Goal: Find specific page/section: Find specific page/section

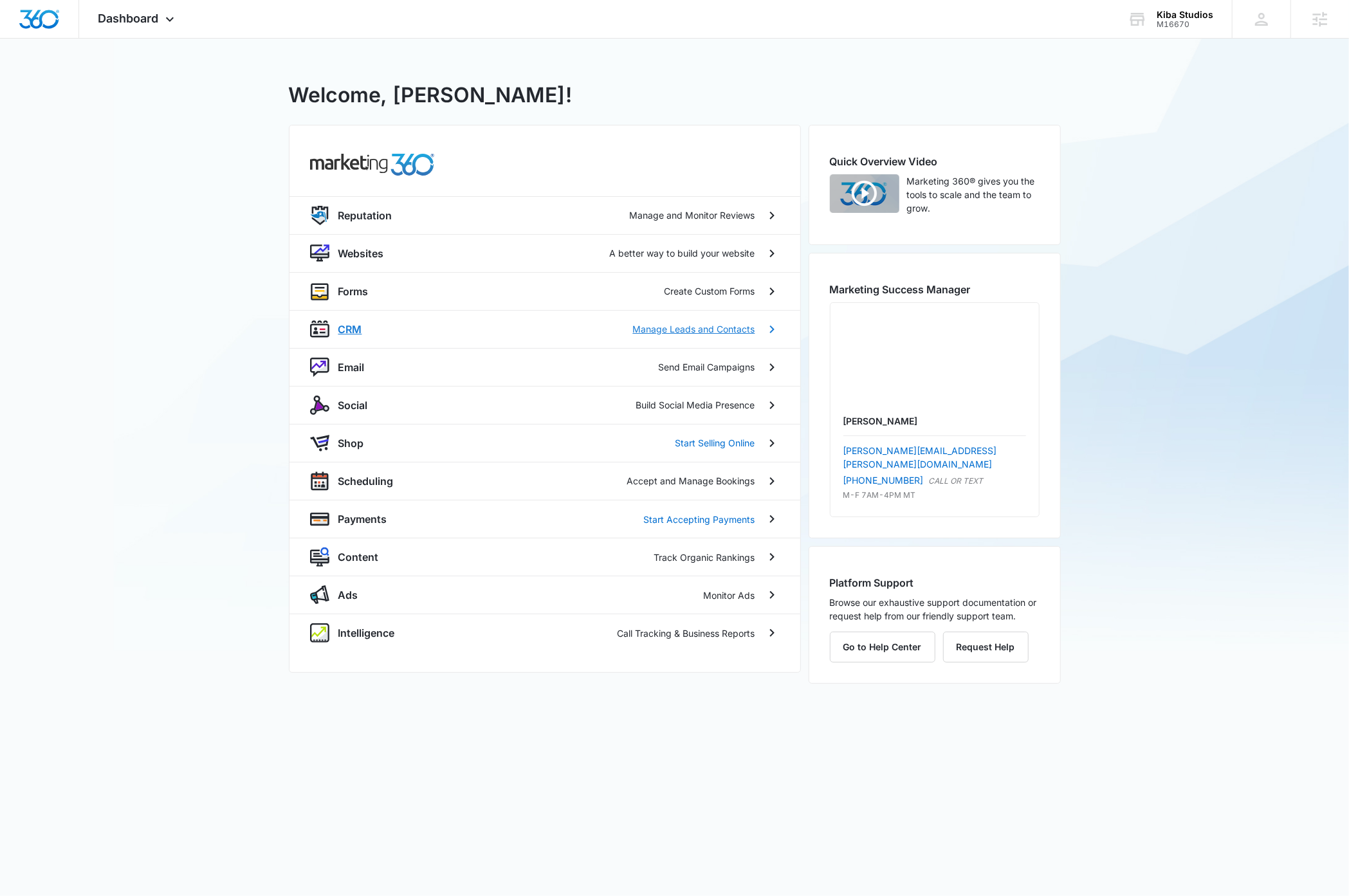
click at [354, 333] on p "CRM" at bounding box center [351, 329] width 24 height 15
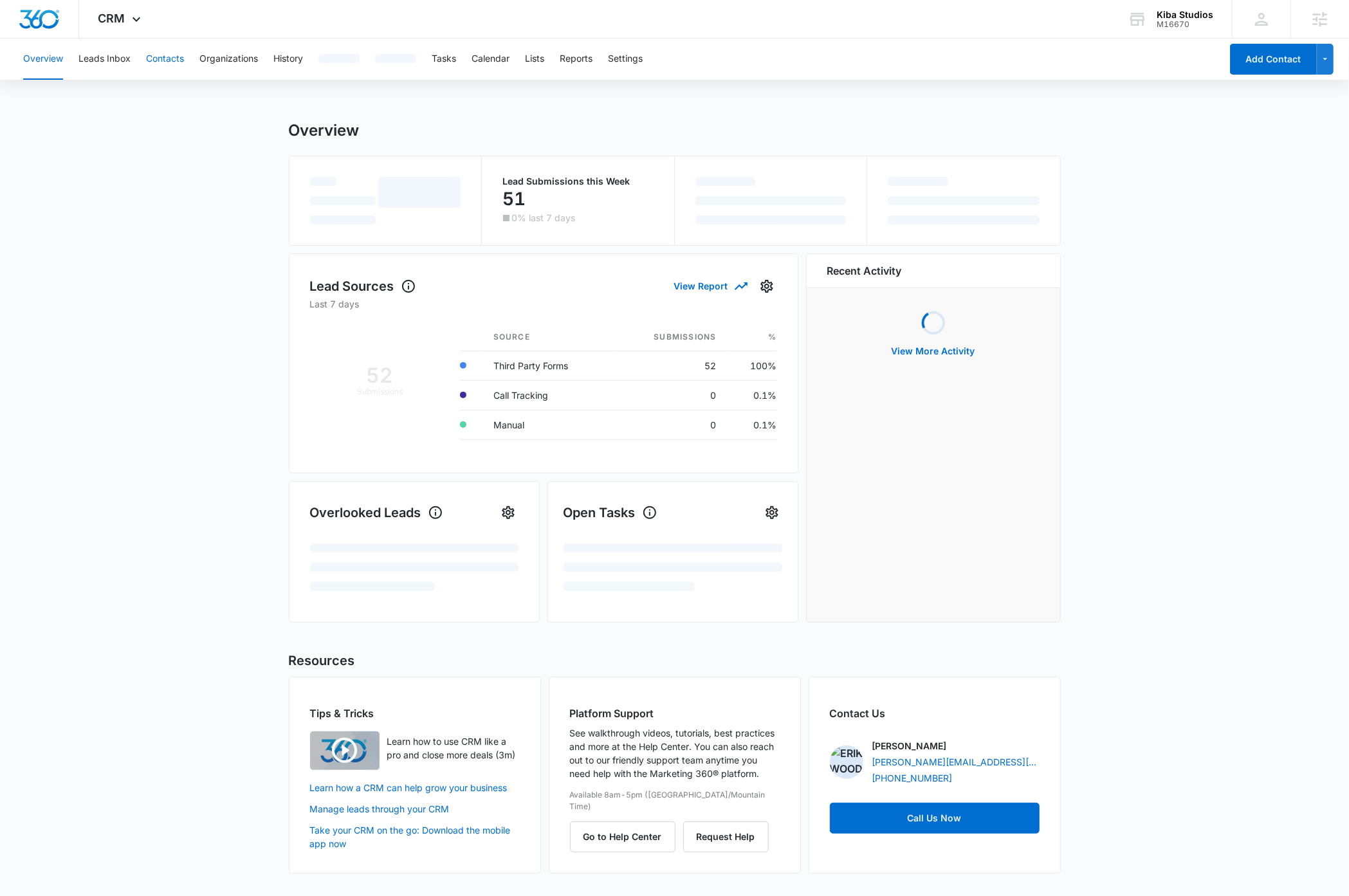
click at [157, 59] on button "Contacts" at bounding box center [165, 59] width 38 height 41
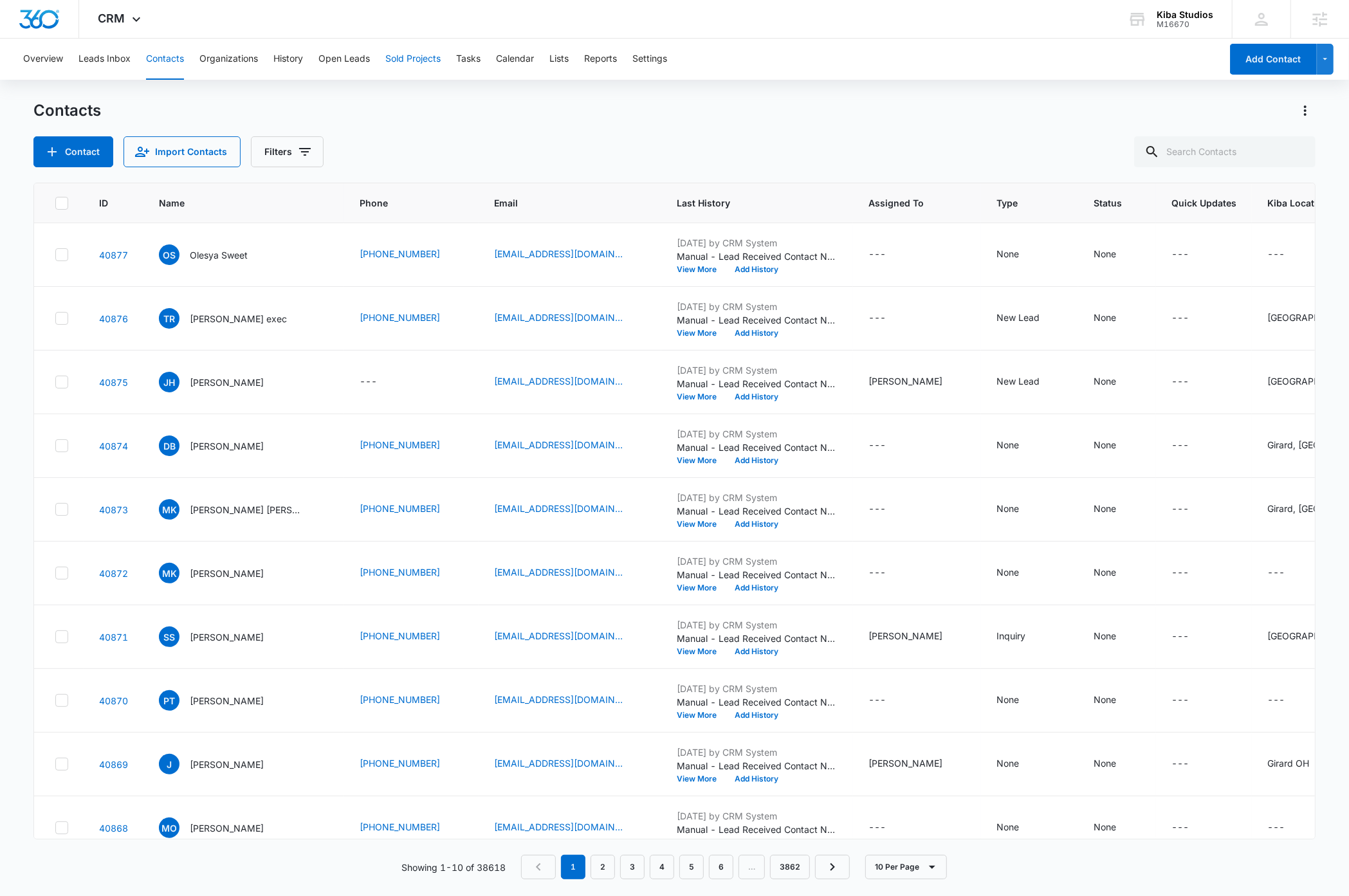
click at [419, 60] on button "Sold Projects" at bounding box center [413, 59] width 55 height 41
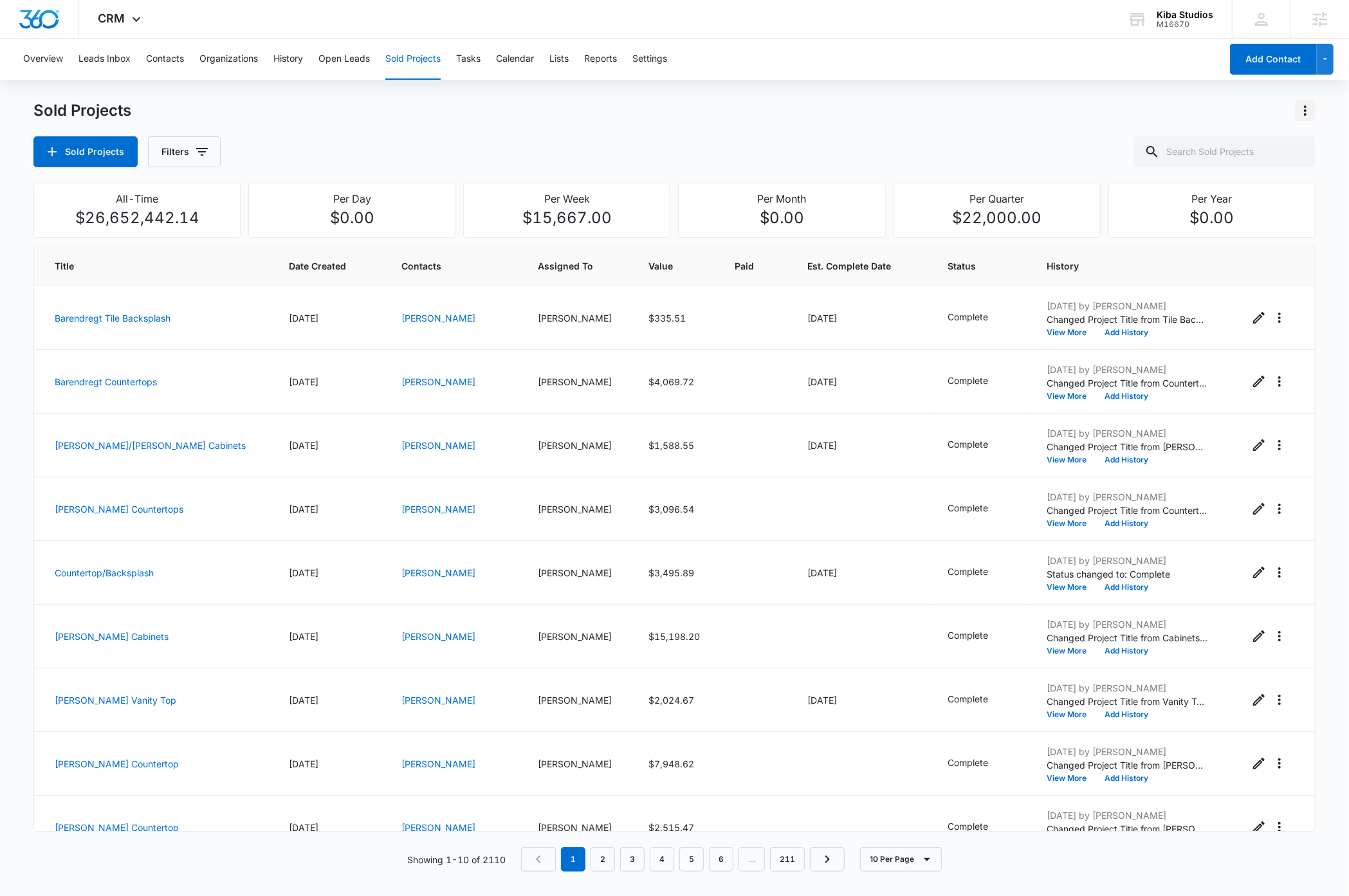
click at [1300, 113] on icon "Actions" at bounding box center [1305, 111] width 15 height 15
click at [643, 138] on div "Sold Projects Filters" at bounding box center [674, 152] width 1282 height 31
click at [206, 152] on icon "button" at bounding box center [202, 152] width 15 height 15
click at [477, 151] on div "Sold Projects Filters" at bounding box center [674, 152] width 1282 height 31
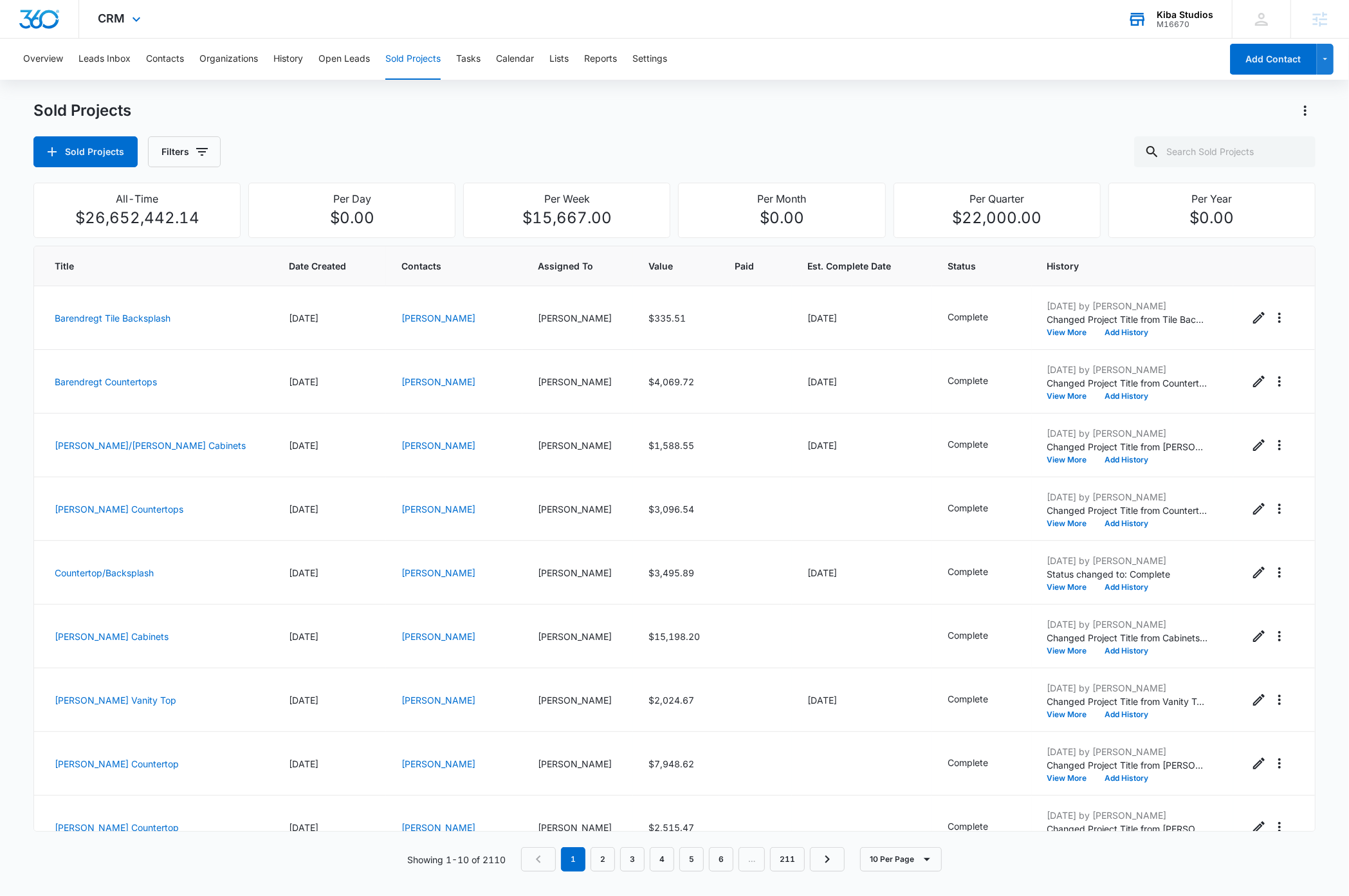
click at [1195, 16] on div "Kiba Studios" at bounding box center [1184, 15] width 56 height 10
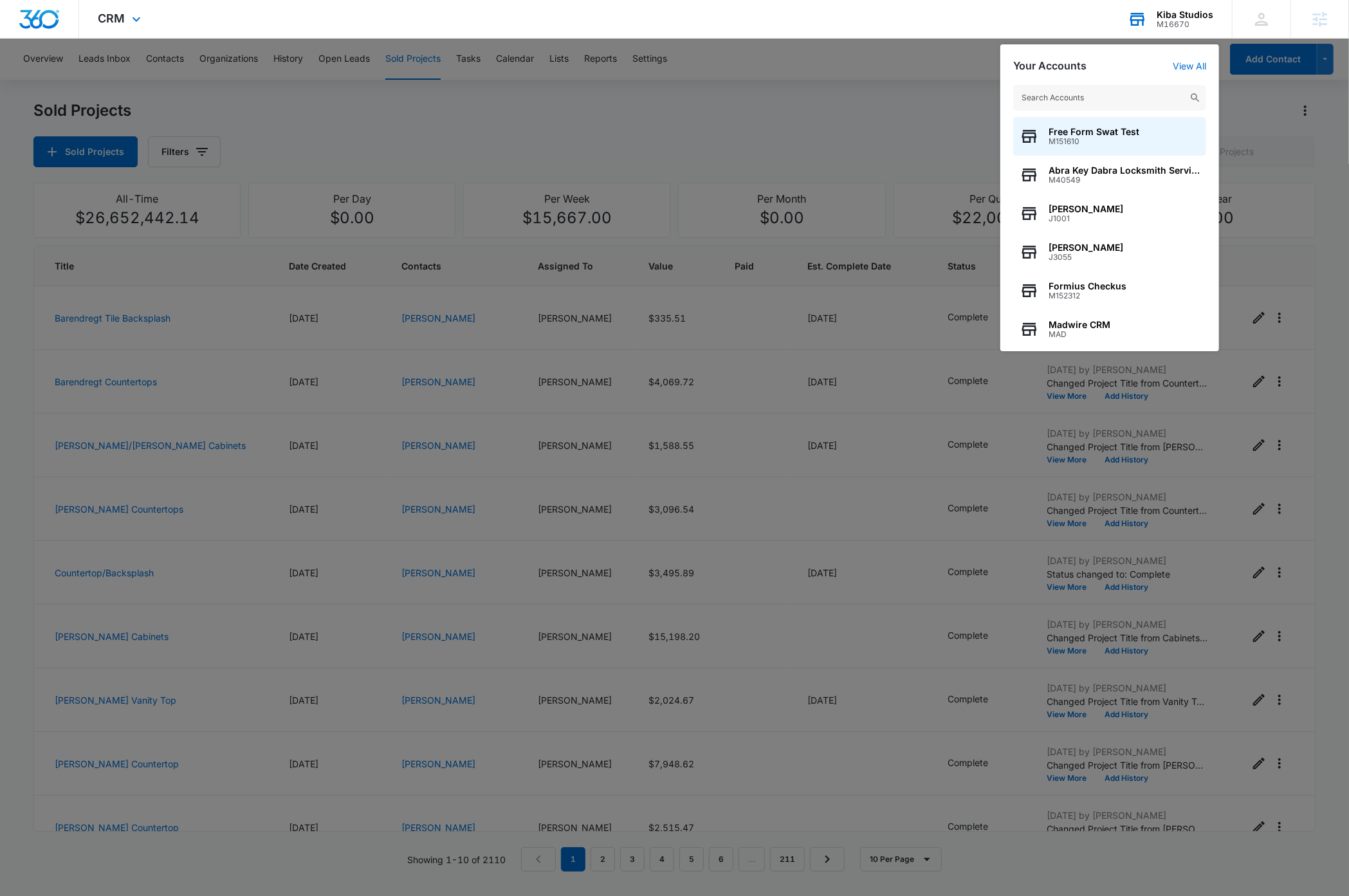
click at [1097, 99] on input "text" at bounding box center [1109, 98] width 193 height 26
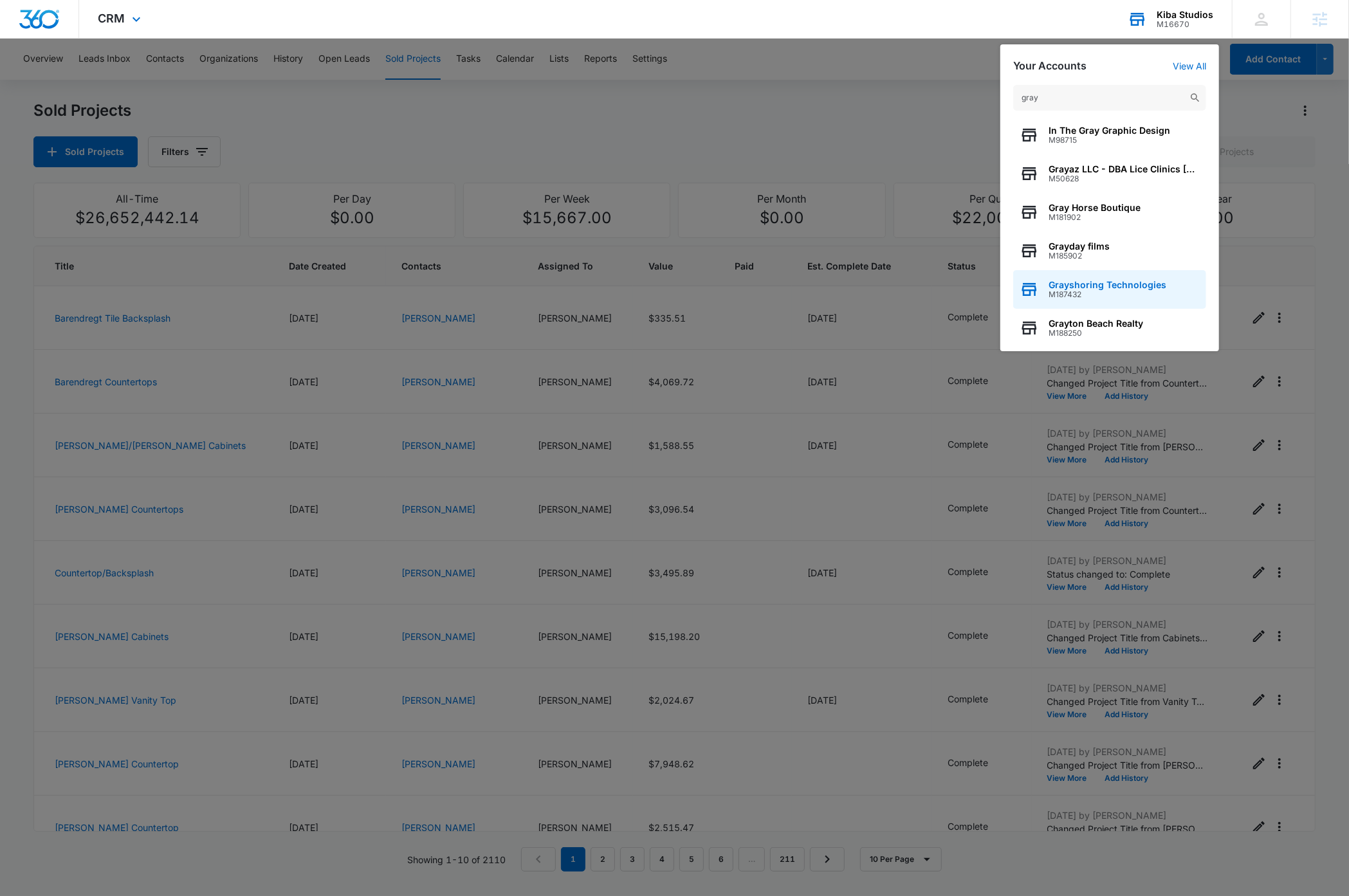
scroll to position [165, 0]
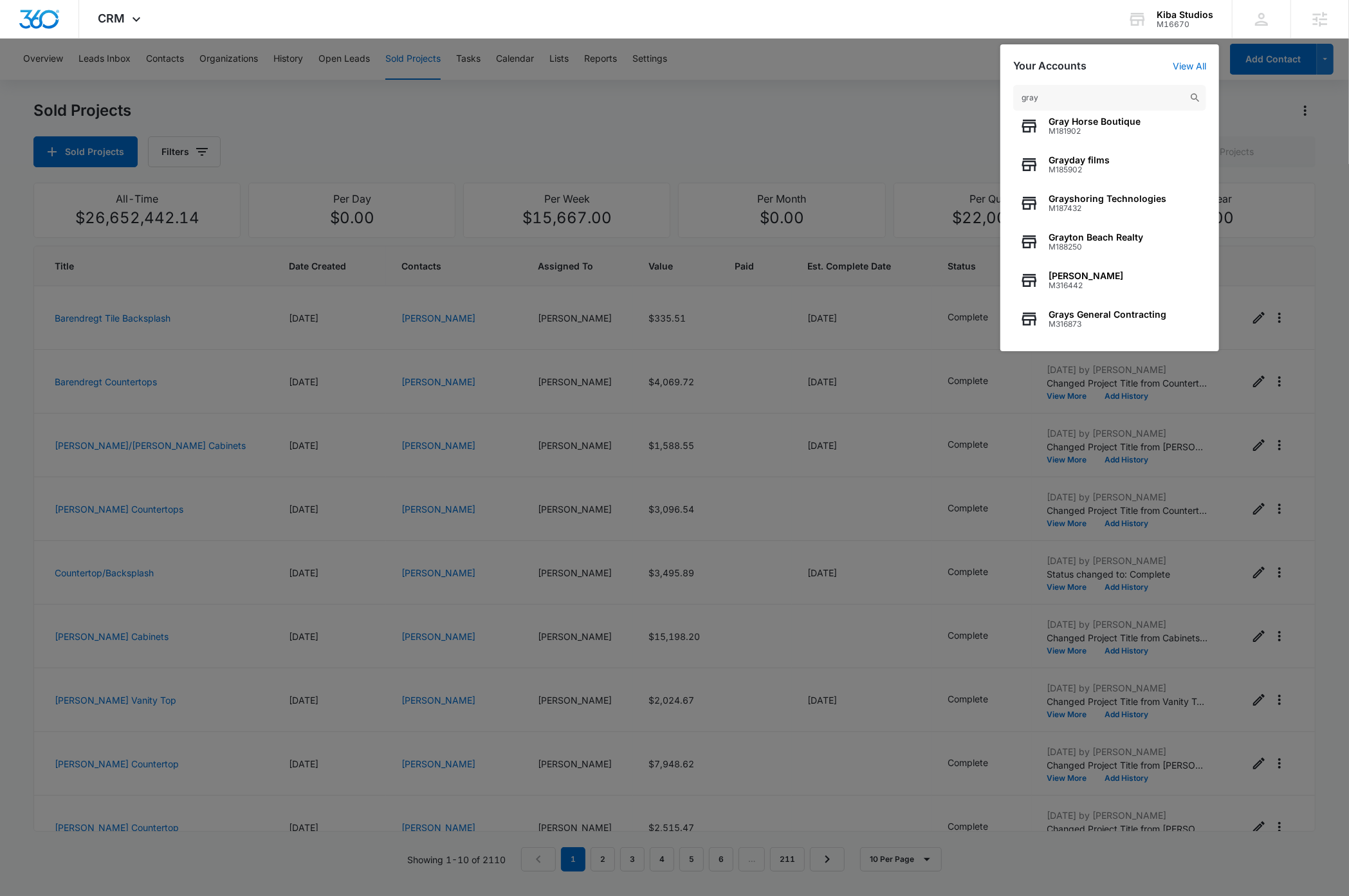
type input "gray"
click at [837, 125] on div at bounding box center [674, 448] width 1349 height 896
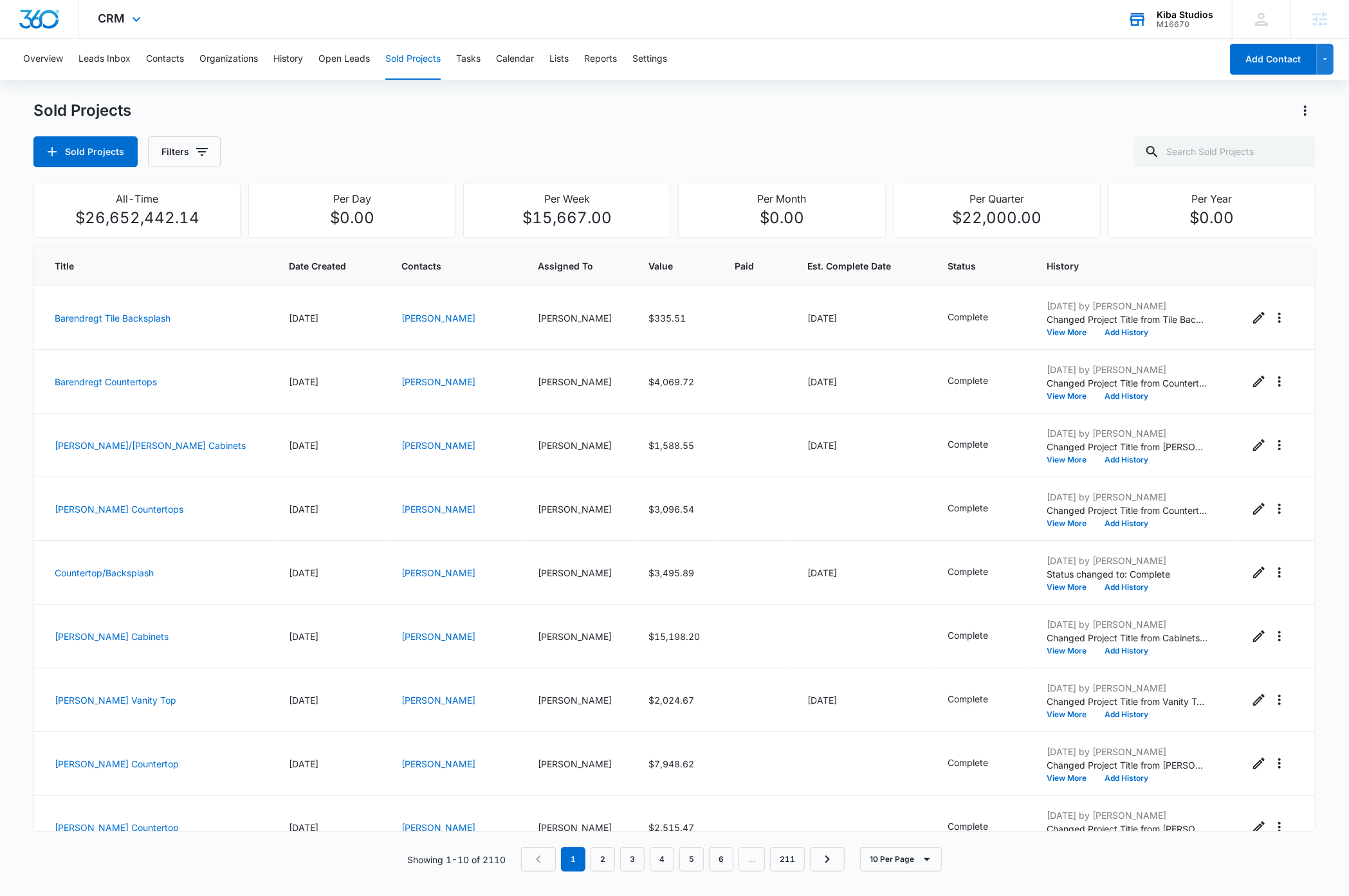
click at [1199, 14] on div "Kiba Studios" at bounding box center [1184, 15] width 56 height 10
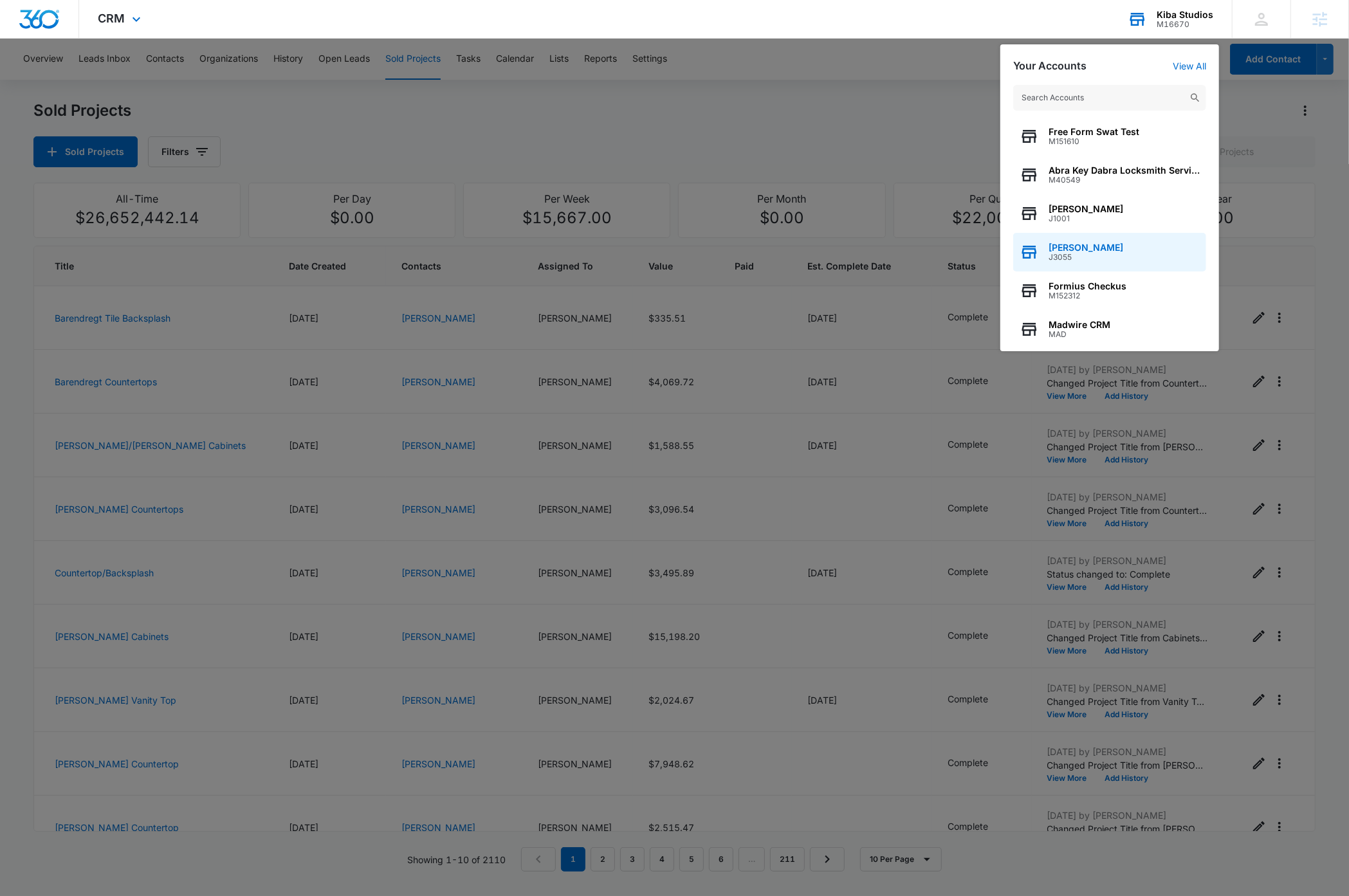
click at [1110, 248] on div "[PERSON_NAME] J3055" at bounding box center [1109, 252] width 193 height 38
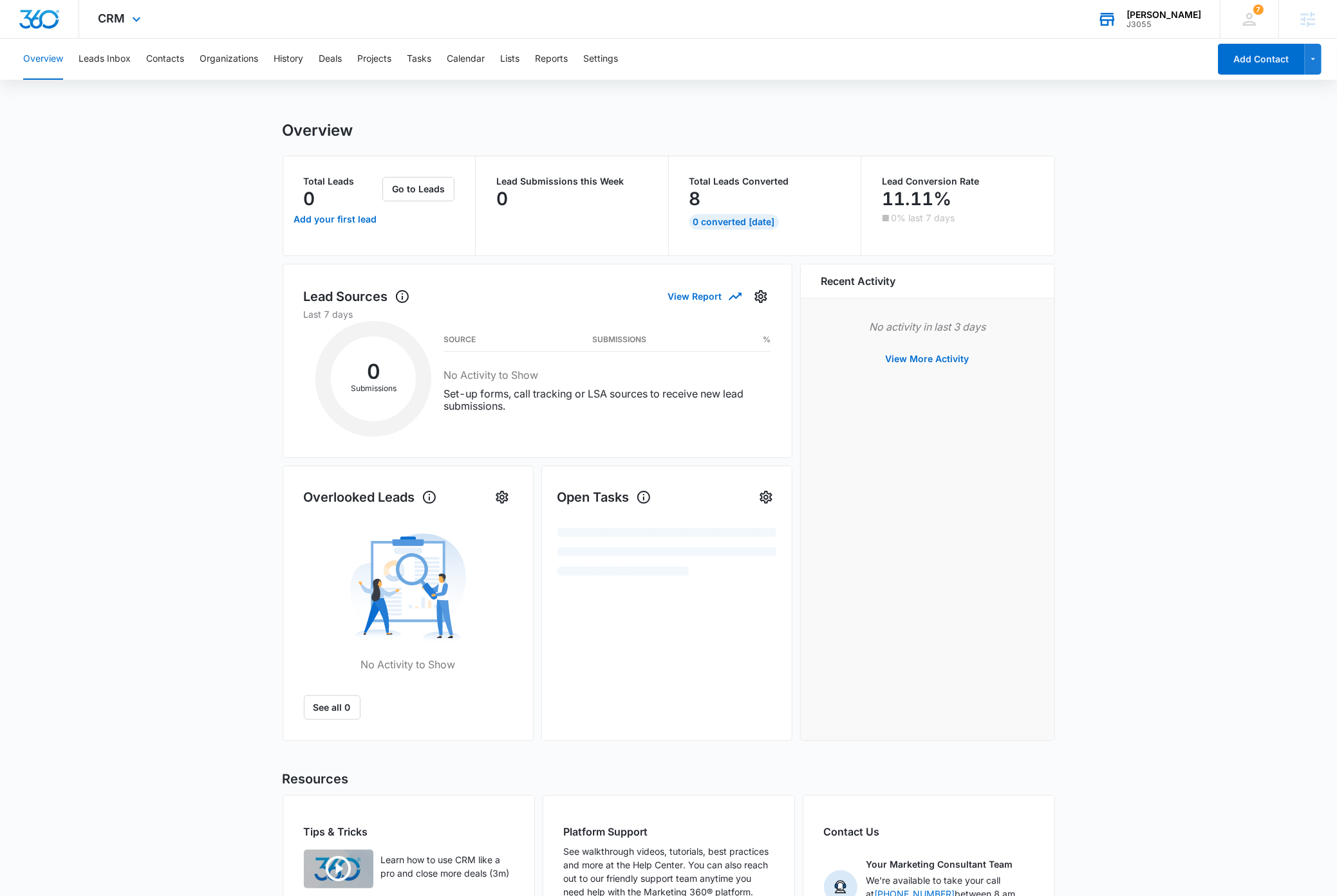
click at [1165, 20] on div "J3055" at bounding box center [1163, 24] width 74 height 9
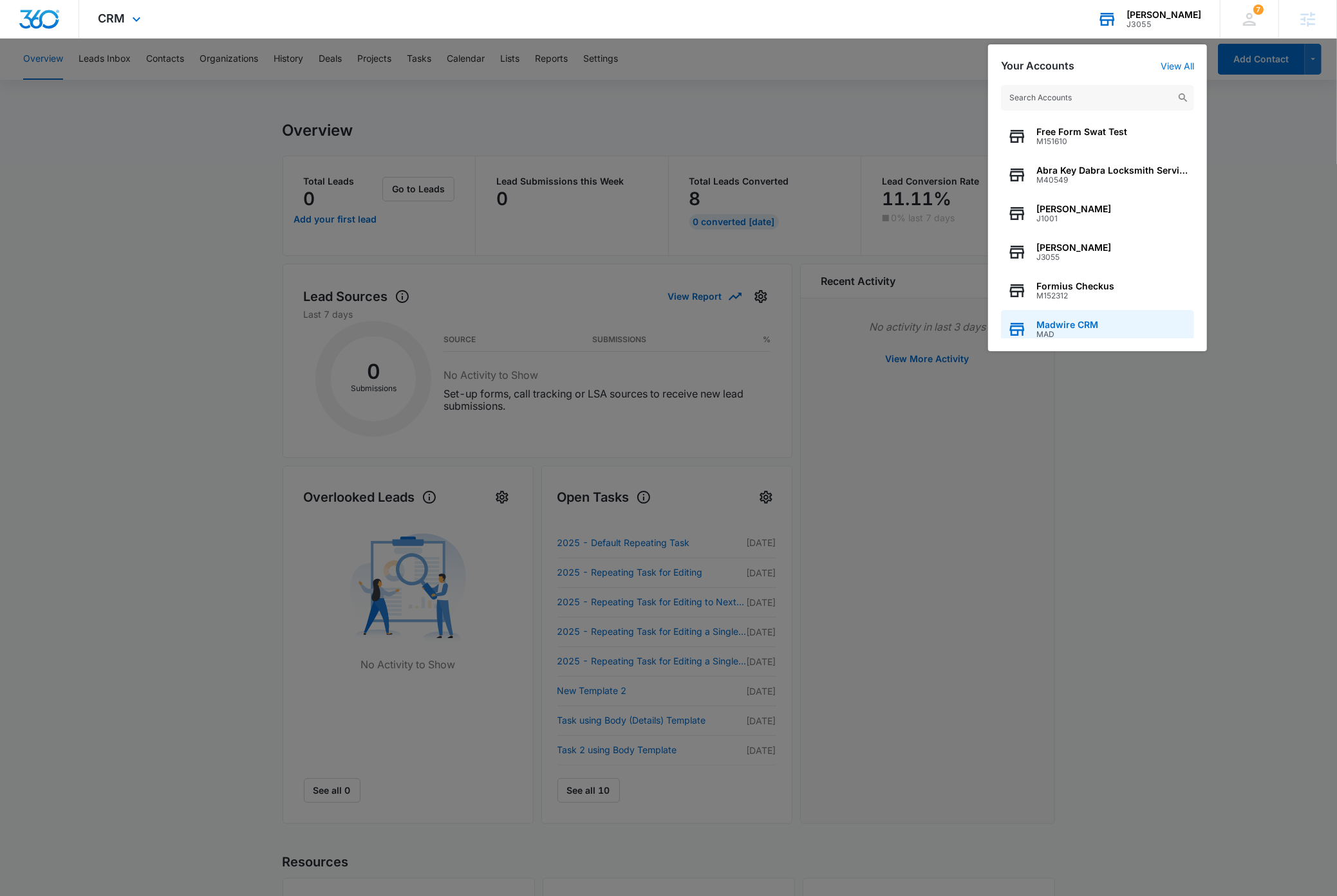
click at [1095, 323] on span "Madwire CRM" at bounding box center [1067, 325] width 61 height 10
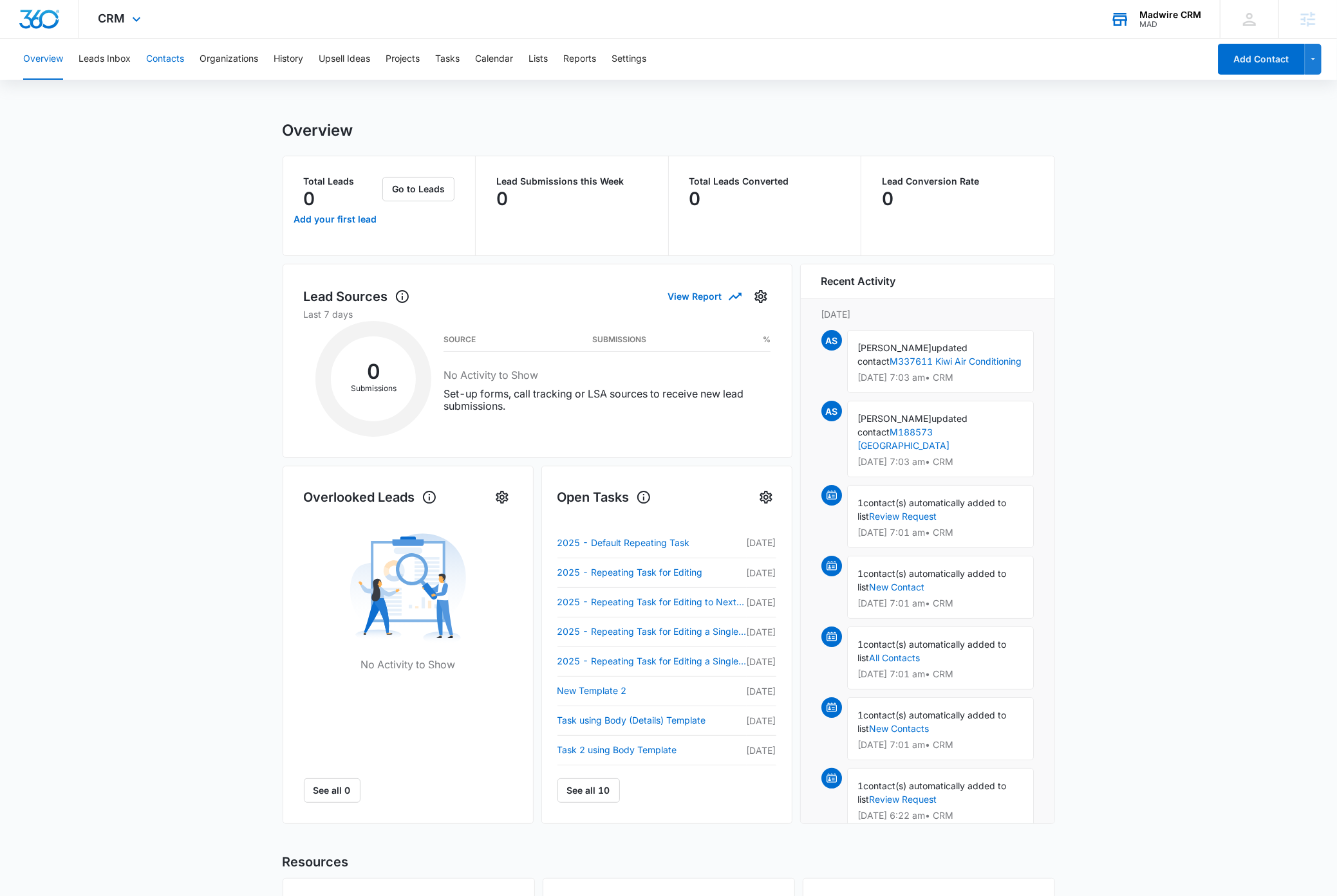
click at [175, 64] on button "Contacts" at bounding box center [165, 59] width 38 height 41
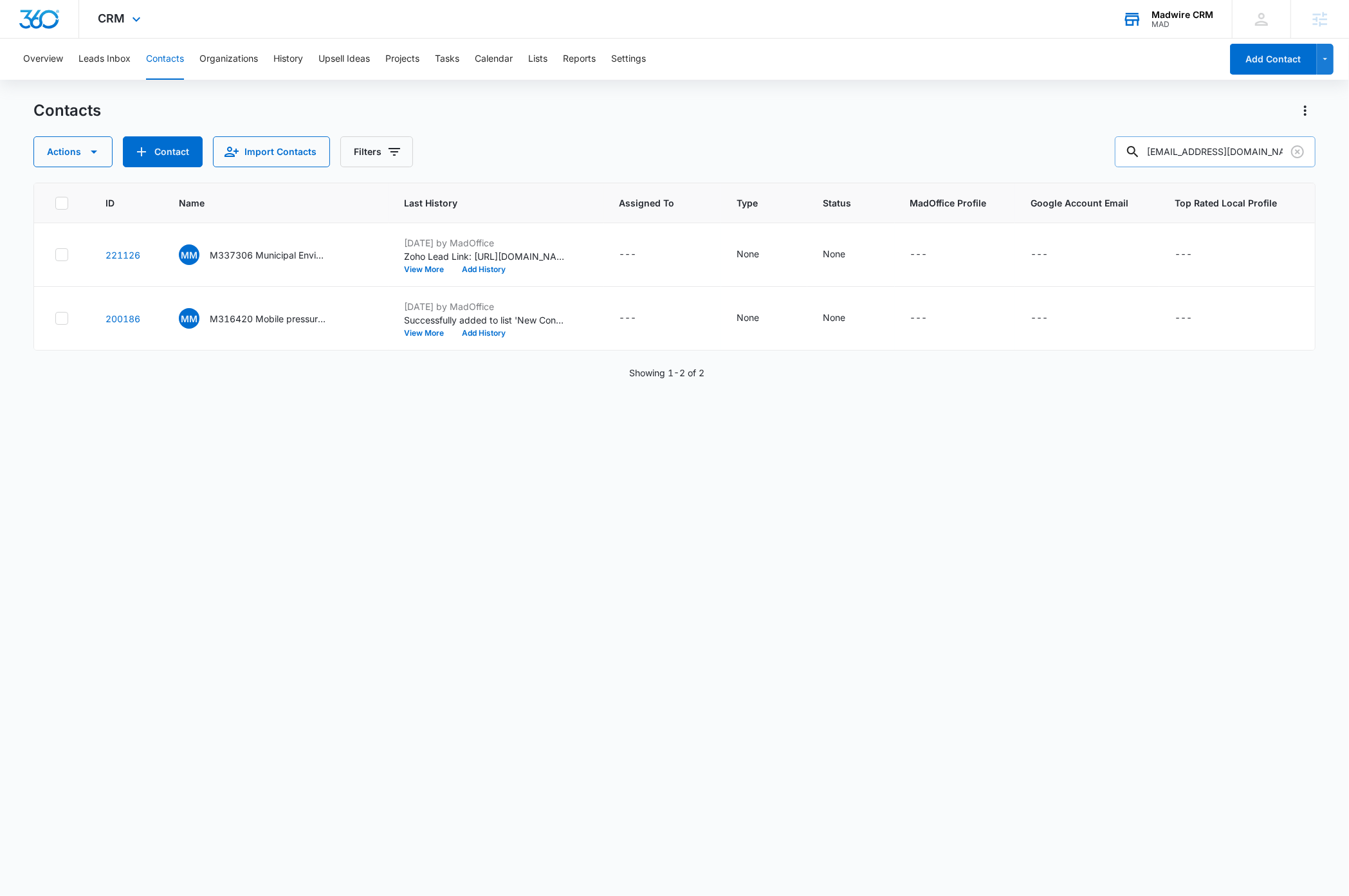
click at [1212, 148] on input "[EMAIL_ADDRESS][DOMAIN_NAME]" at bounding box center [1214, 152] width 201 height 31
paste input "dee31@me"
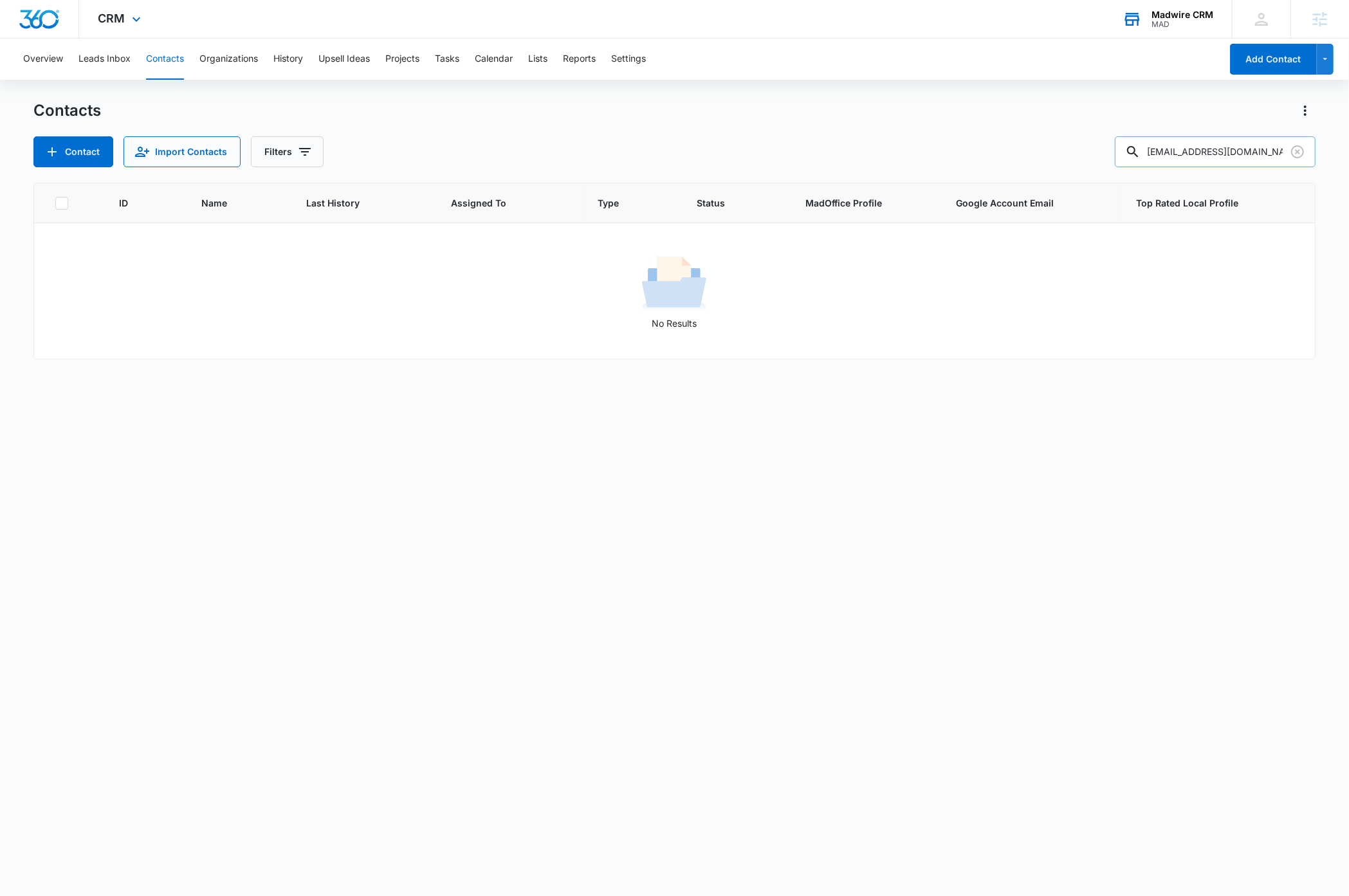
click at [1253, 151] on input "[EMAIL_ADDRESS][DOMAIN_NAME]" at bounding box center [1214, 152] width 201 height 31
type input "gray family"
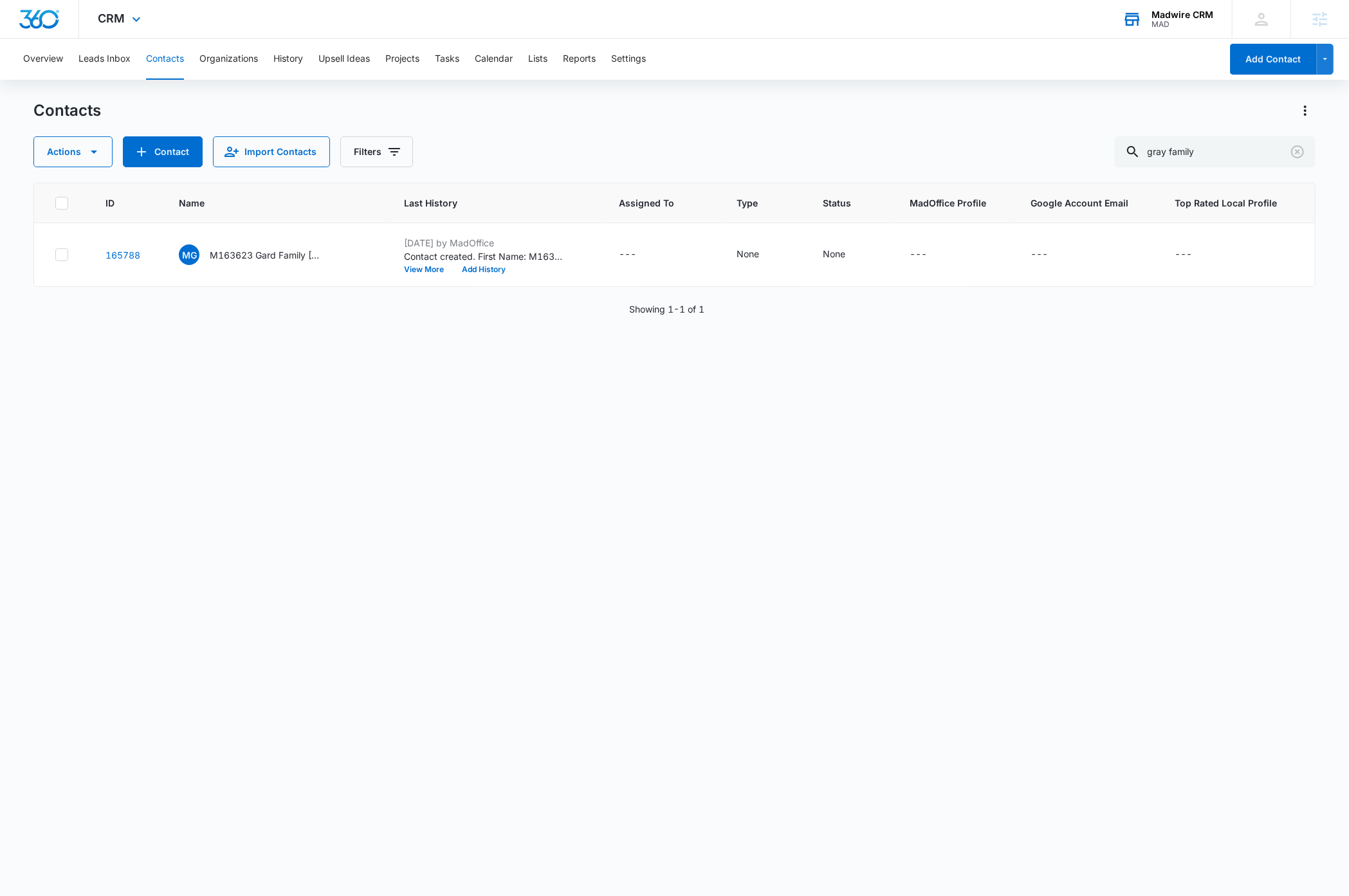
click at [443, 527] on div "ID Name Last History Assigned To Type Status MadOffice Profile Google Account E…" at bounding box center [674, 531] width 1282 height 696
click at [1193, 15] on div "Madwire CRM" at bounding box center [1182, 15] width 61 height 10
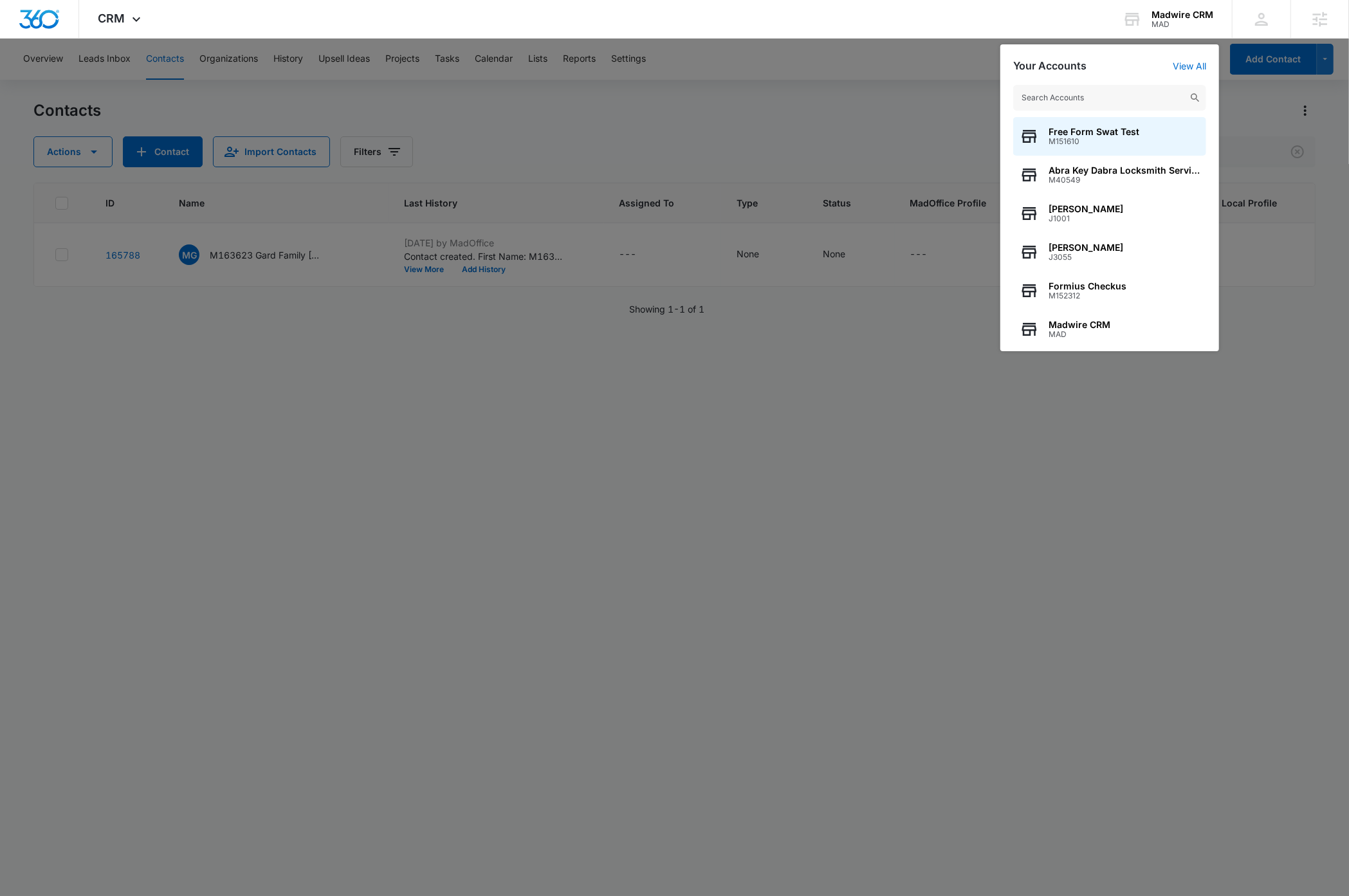
click at [1109, 99] on input "text" at bounding box center [1109, 98] width 193 height 26
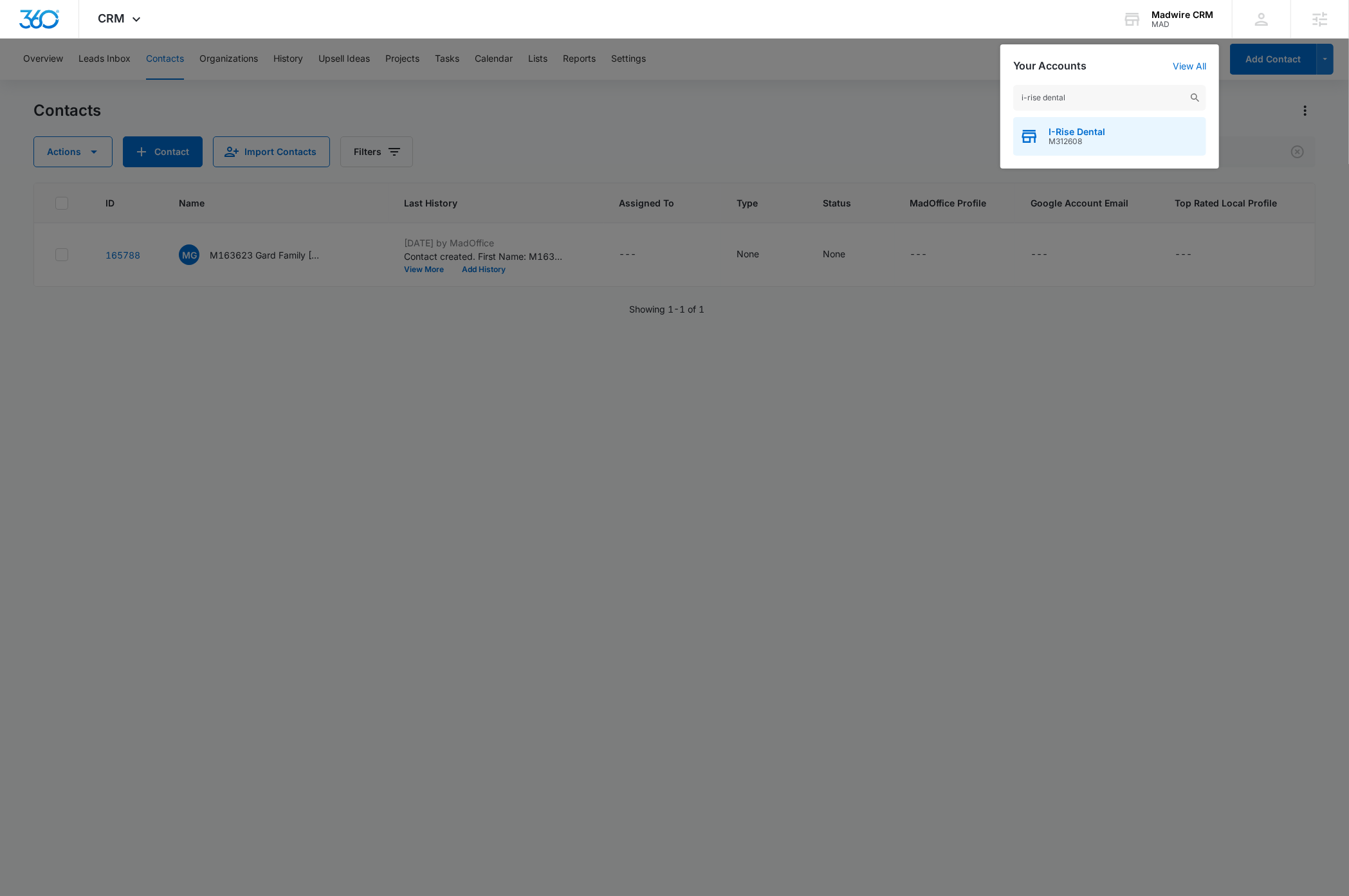
type input "i-rise dental"
click at [1107, 136] on div "I-Rise Dental M312608" at bounding box center [1109, 136] width 193 height 38
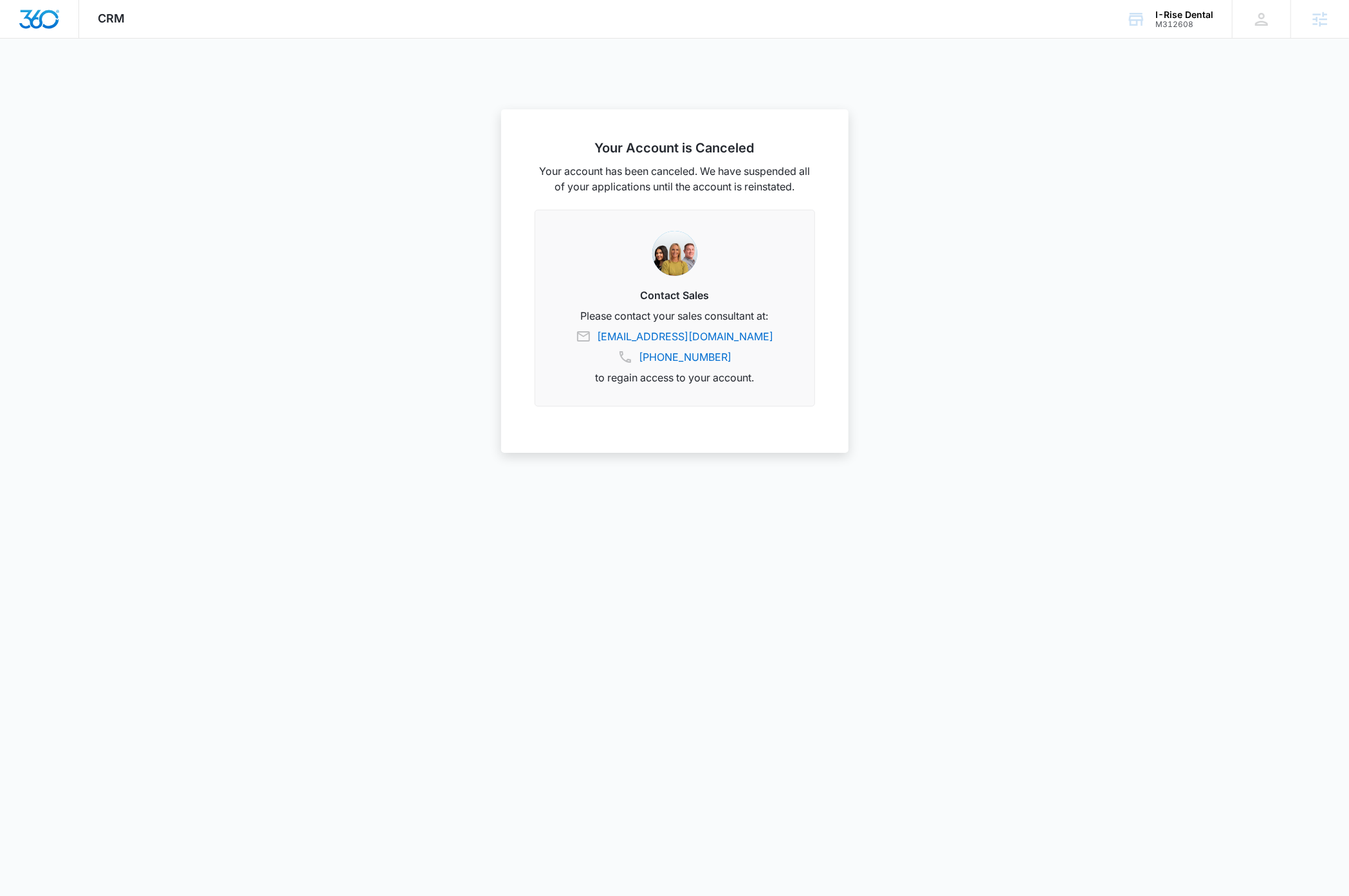
click at [44, 24] on img "Dashboard" at bounding box center [39, 19] width 41 height 20
click at [1185, 11] on div "I-Rise Dental" at bounding box center [1184, 15] width 58 height 10
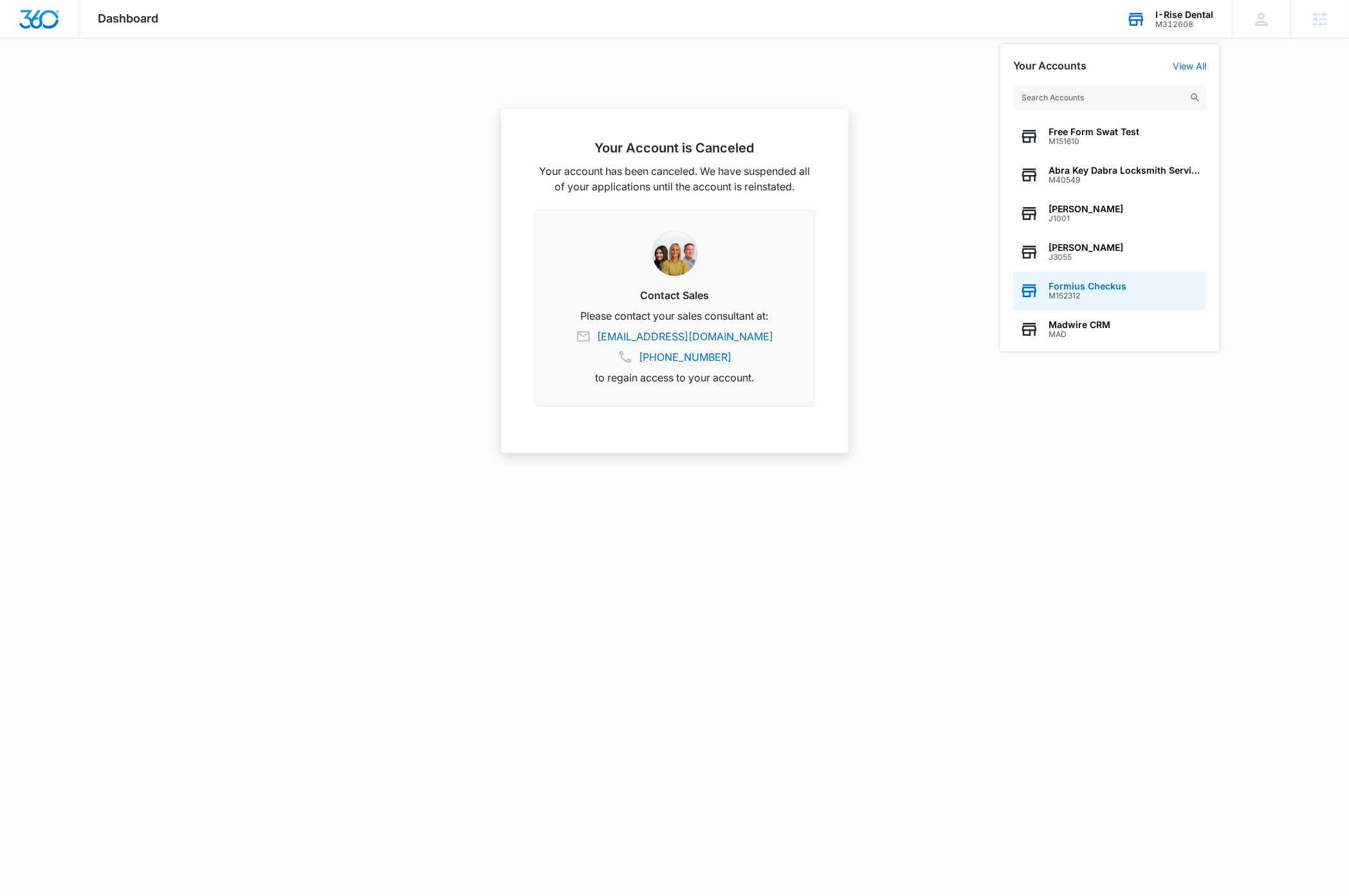
click at [1111, 288] on span "Formius Checkus" at bounding box center [1087, 286] width 78 height 10
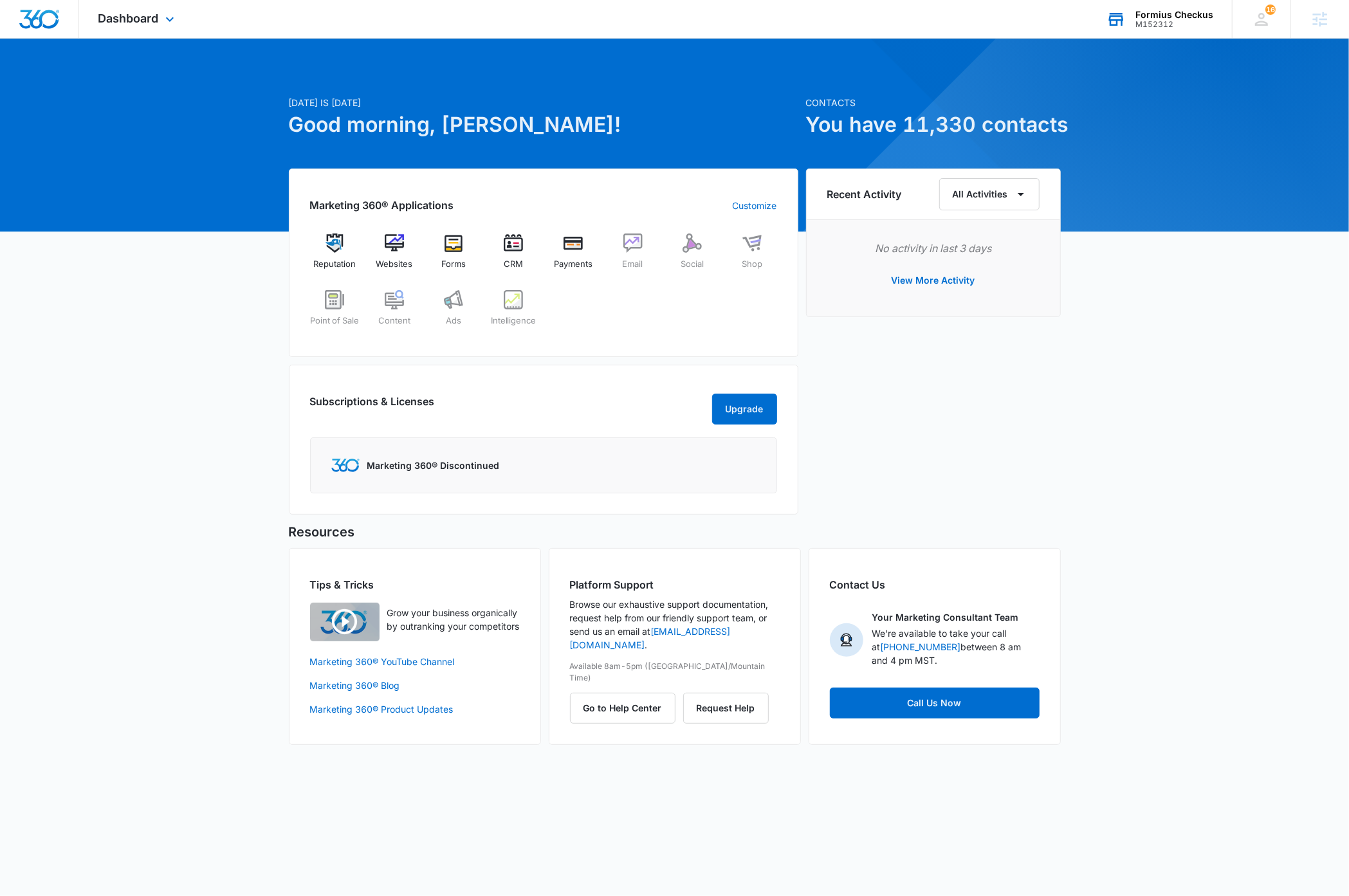
click at [1177, 16] on div "Formius Checkus" at bounding box center [1174, 15] width 78 height 10
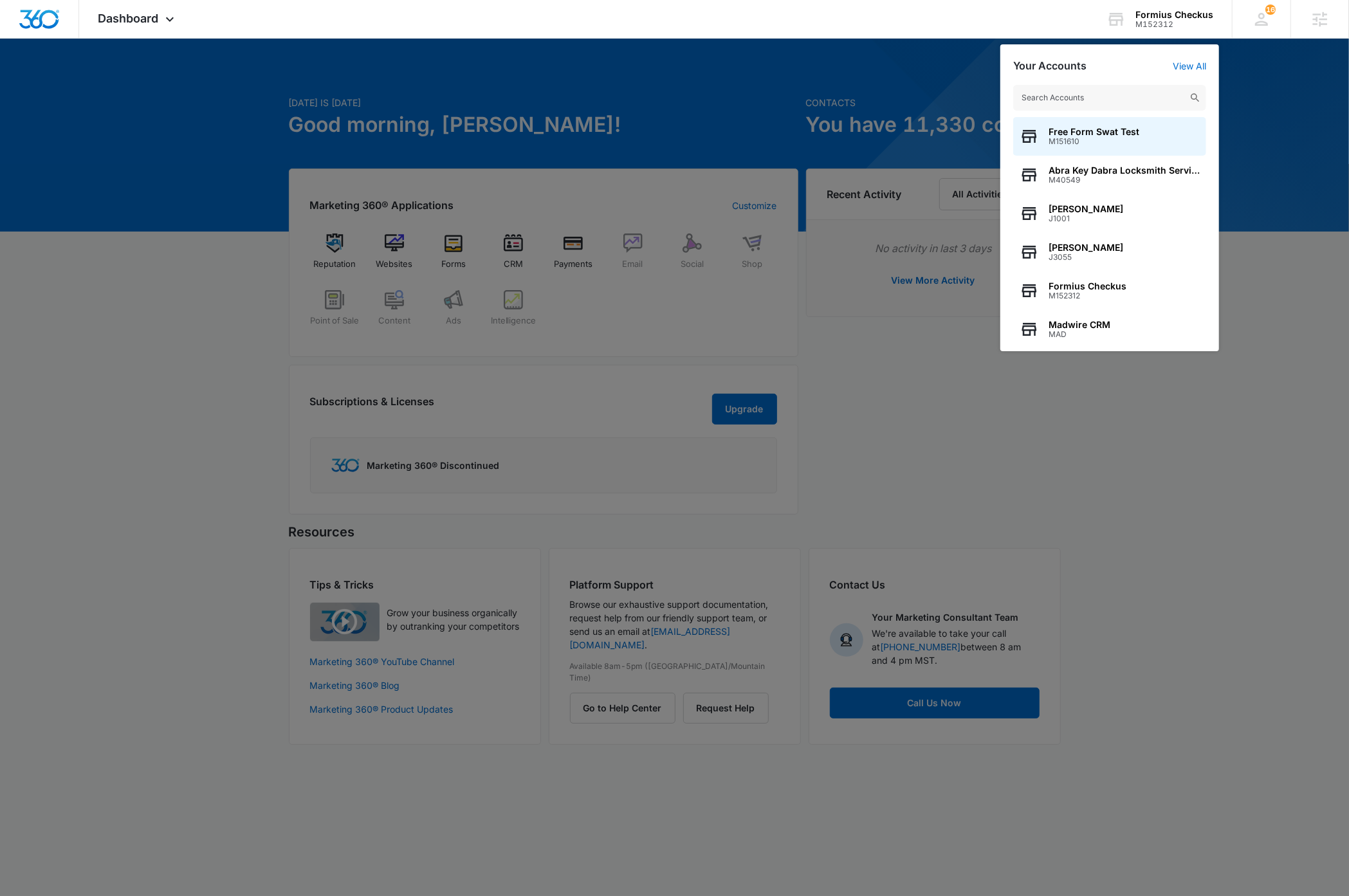
click at [1114, 97] on input "text" at bounding box center [1109, 98] width 193 height 26
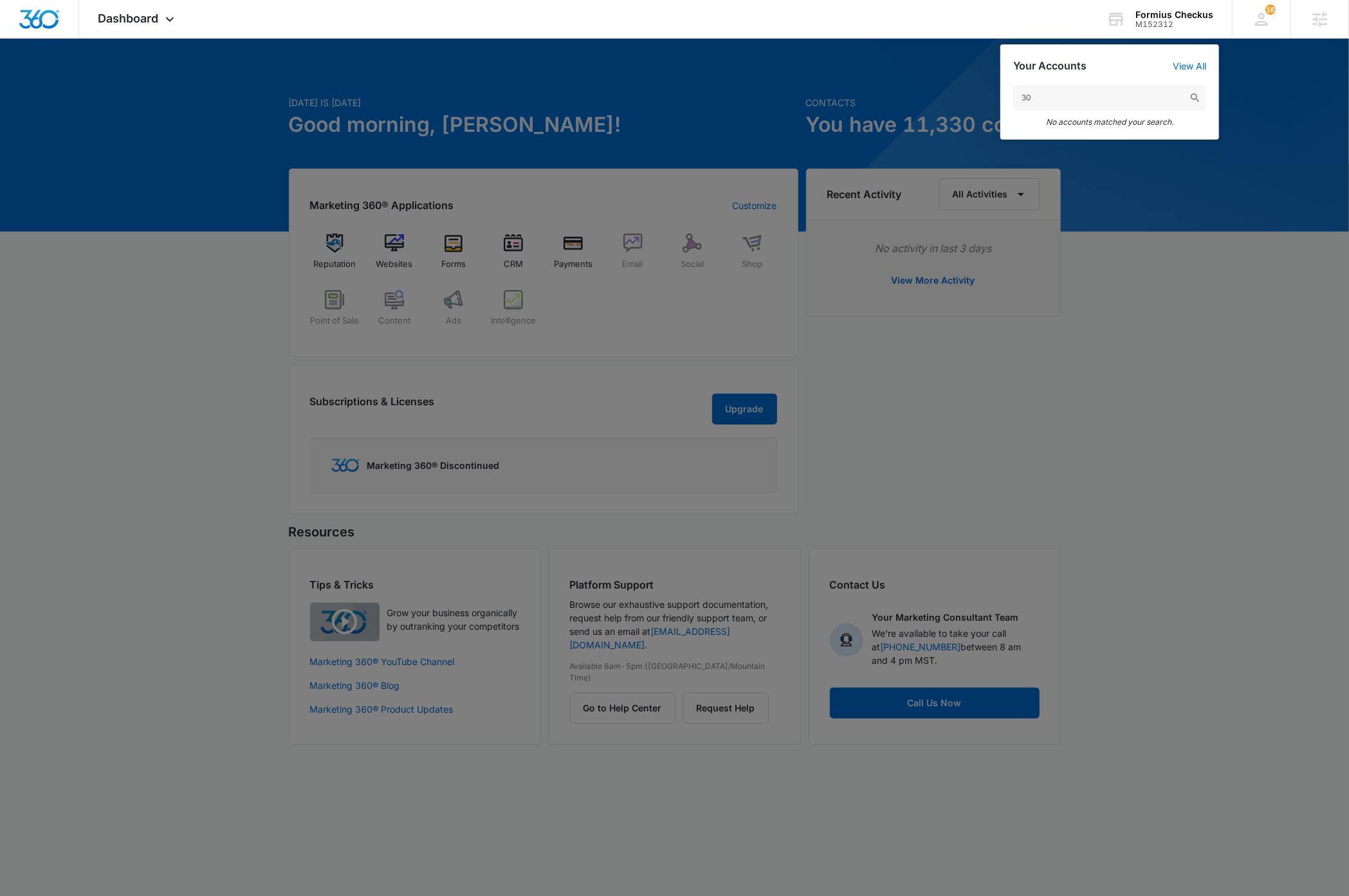
type input "3"
type input "M335455"
click at [1123, 130] on span "Shoremetal Fabricators" at bounding box center [1101, 132] width 104 height 10
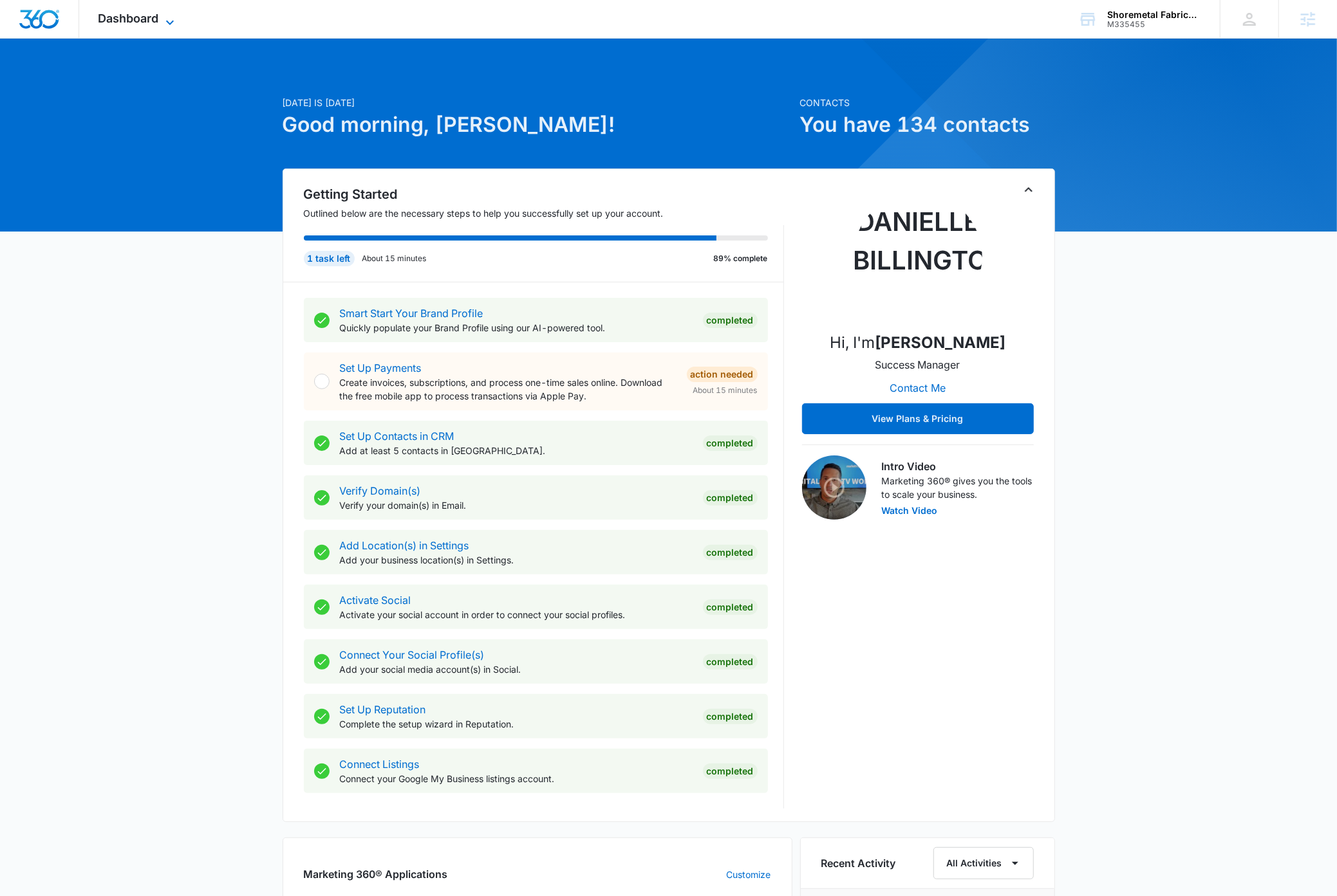
click at [172, 20] on icon at bounding box center [170, 22] width 15 height 15
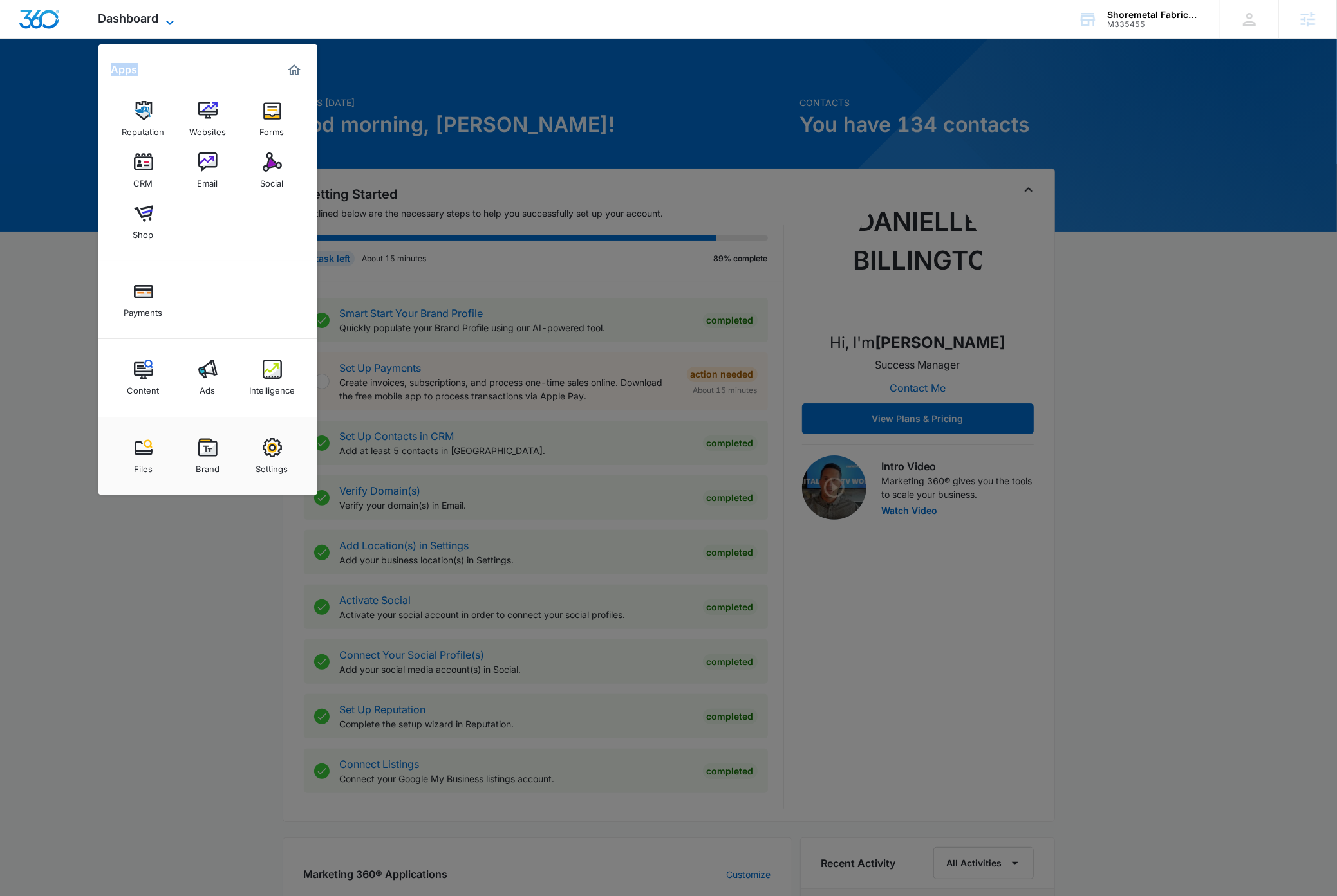
click at [172, 20] on icon at bounding box center [170, 22] width 15 height 15
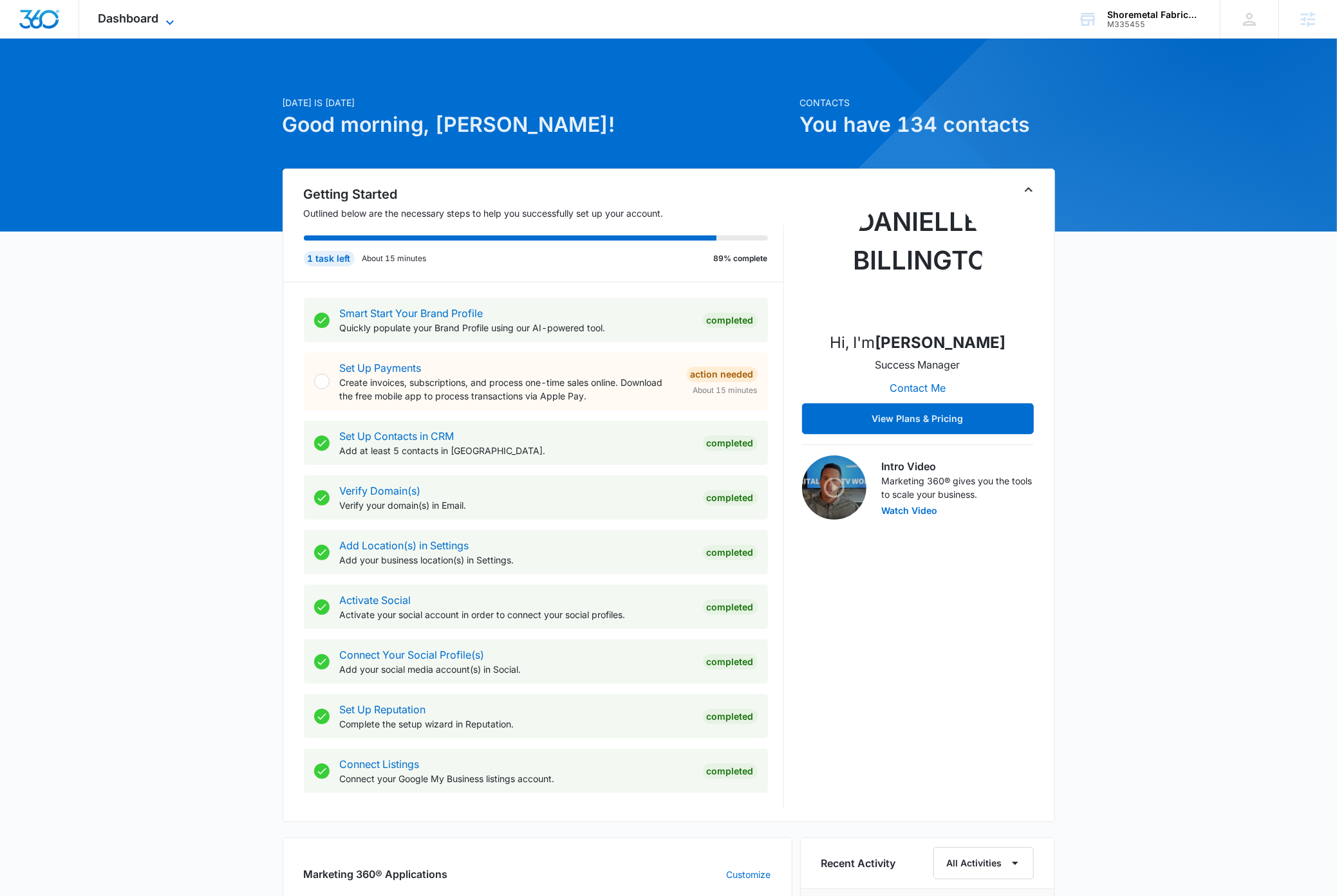
click at [172, 17] on icon at bounding box center [170, 22] width 15 height 15
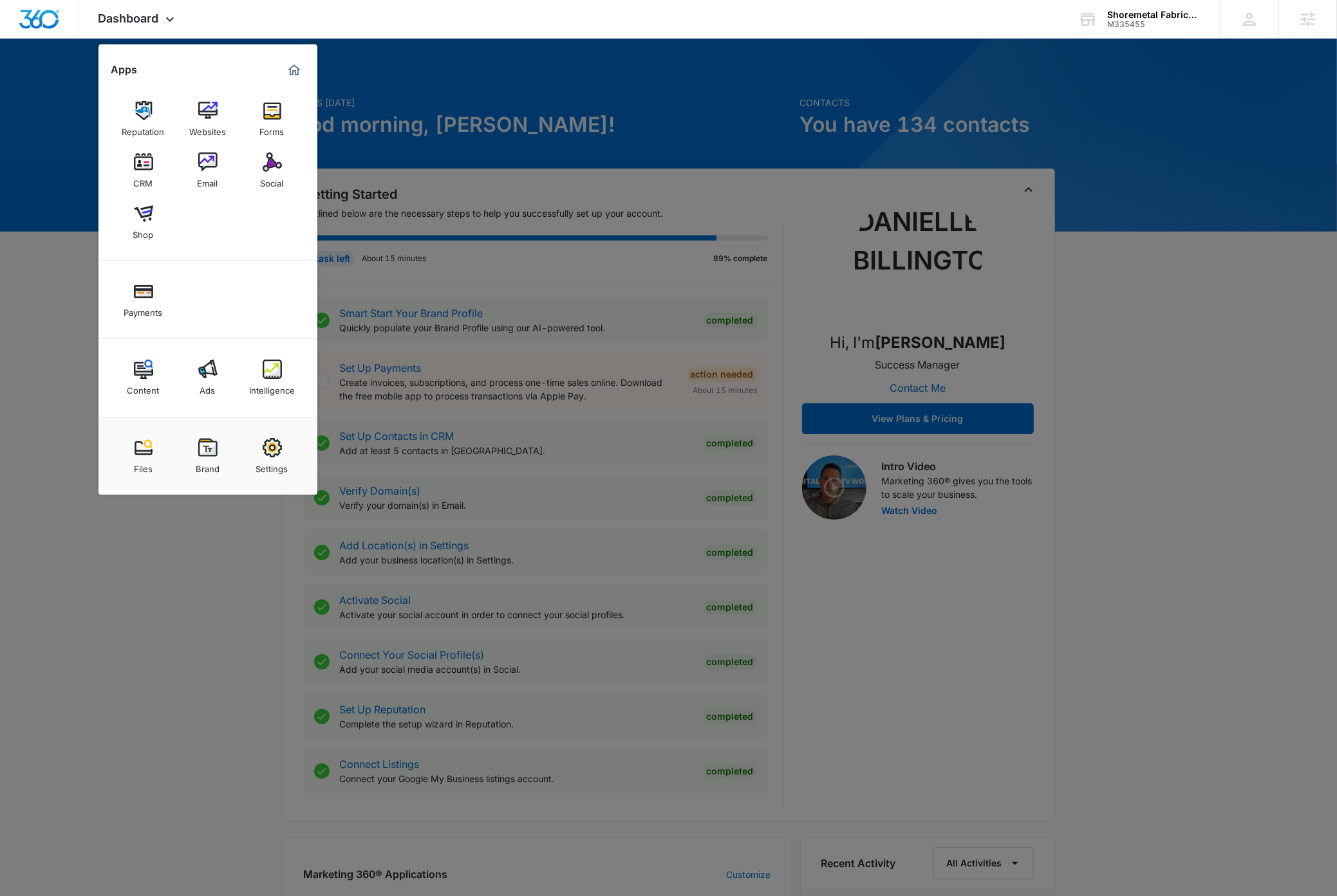
click at [283, 377] on link "Intelligence" at bounding box center [271, 377] width 49 height 49
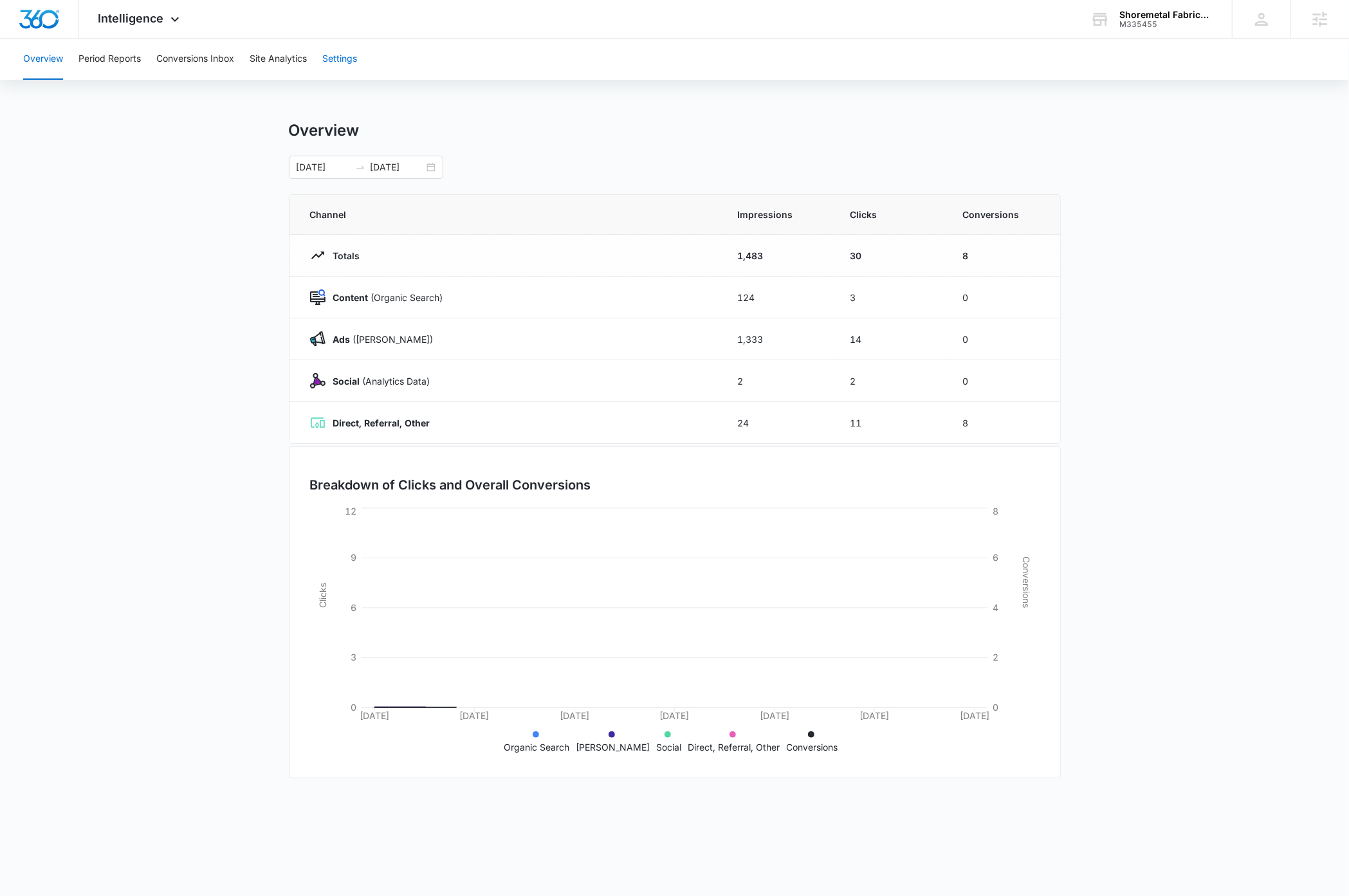
click at [334, 54] on button "Settings" at bounding box center [340, 59] width 35 height 41
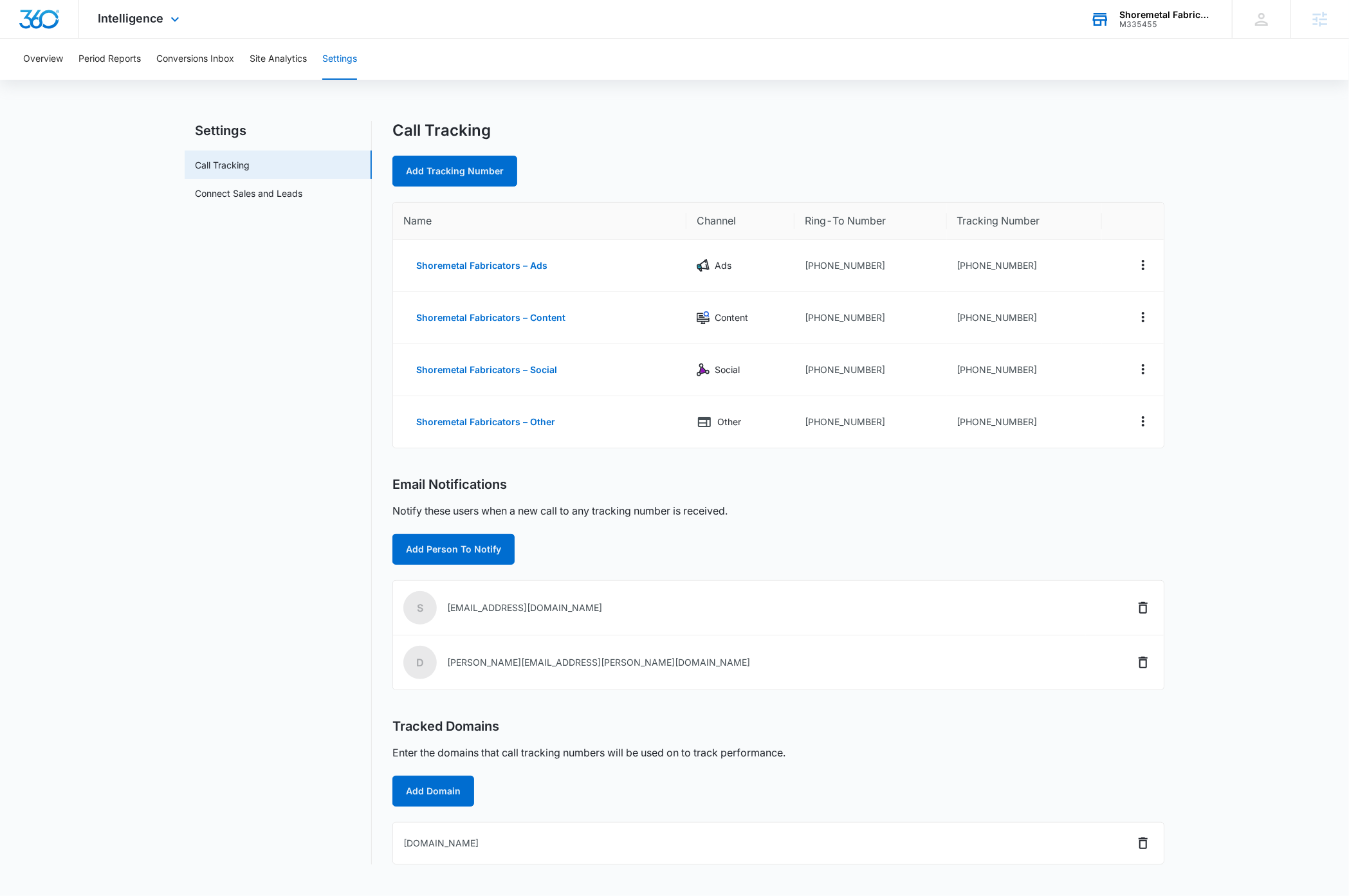
click at [1163, 15] on div "Shoremetal Fabricators" at bounding box center [1166, 15] width 94 height 10
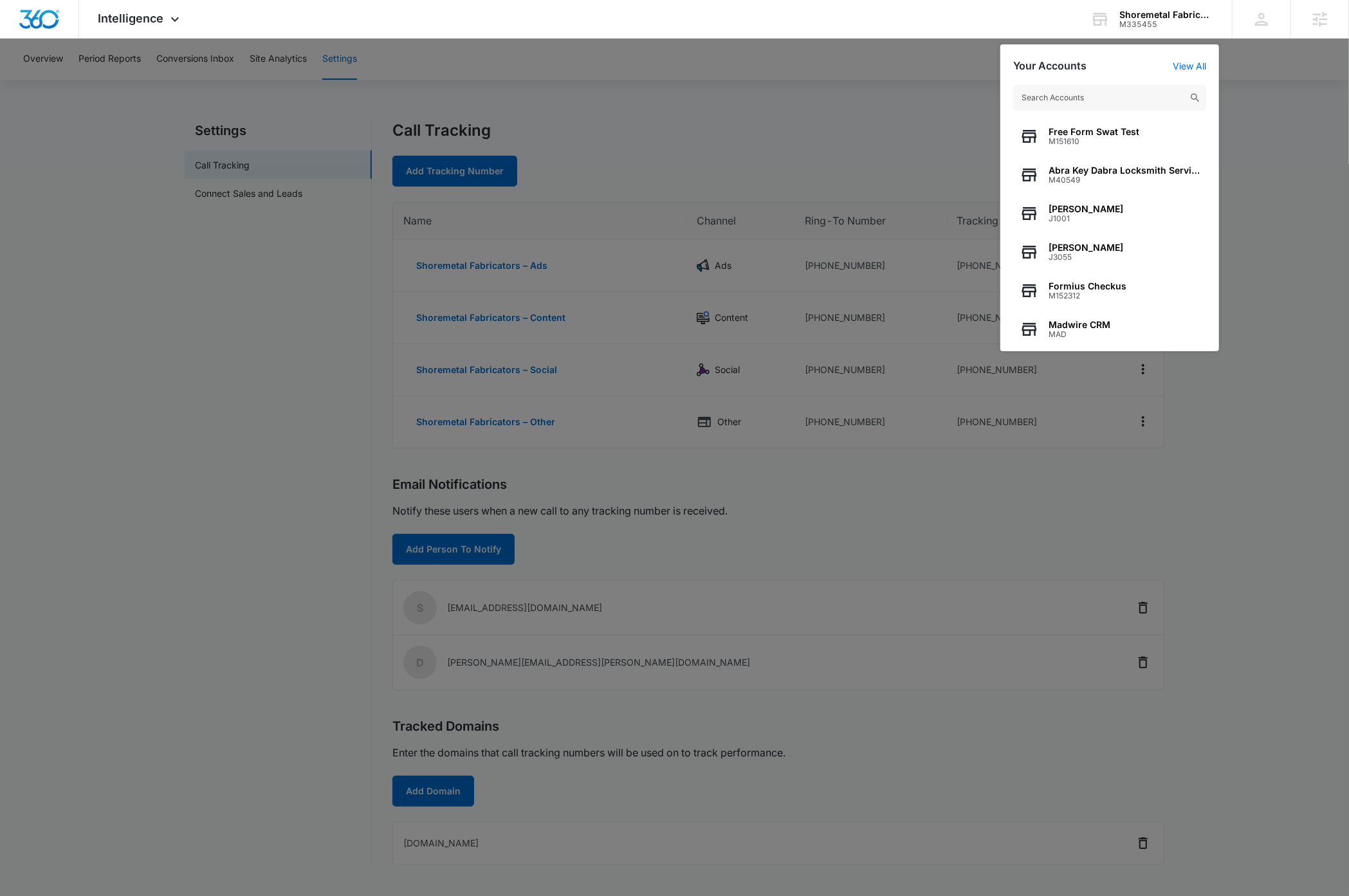
click at [1102, 98] on input "text" at bounding box center [1109, 98] width 193 height 26
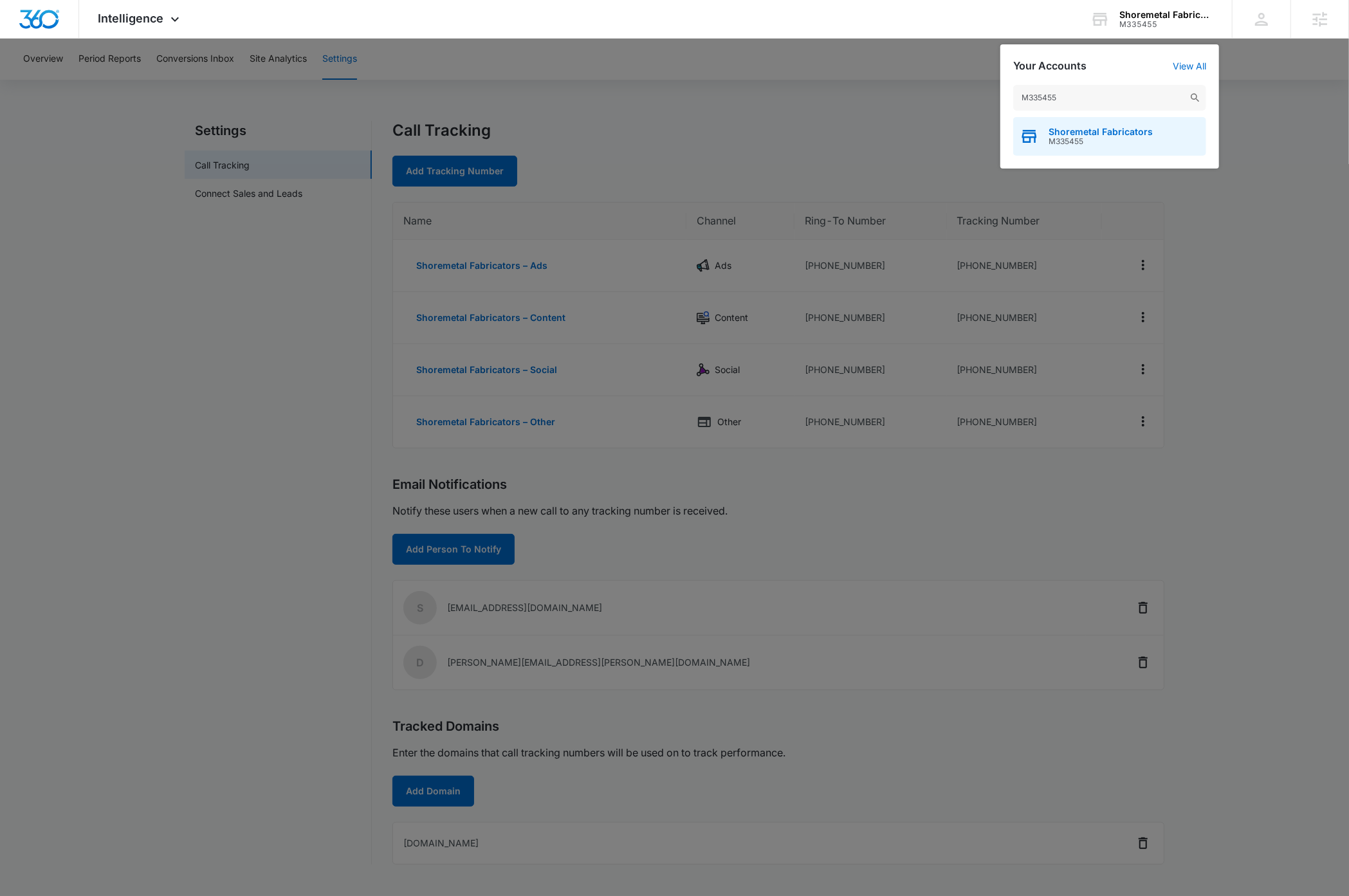
type input "M335455"
click at [1132, 137] on span "M335455" at bounding box center [1101, 142] width 104 height 9
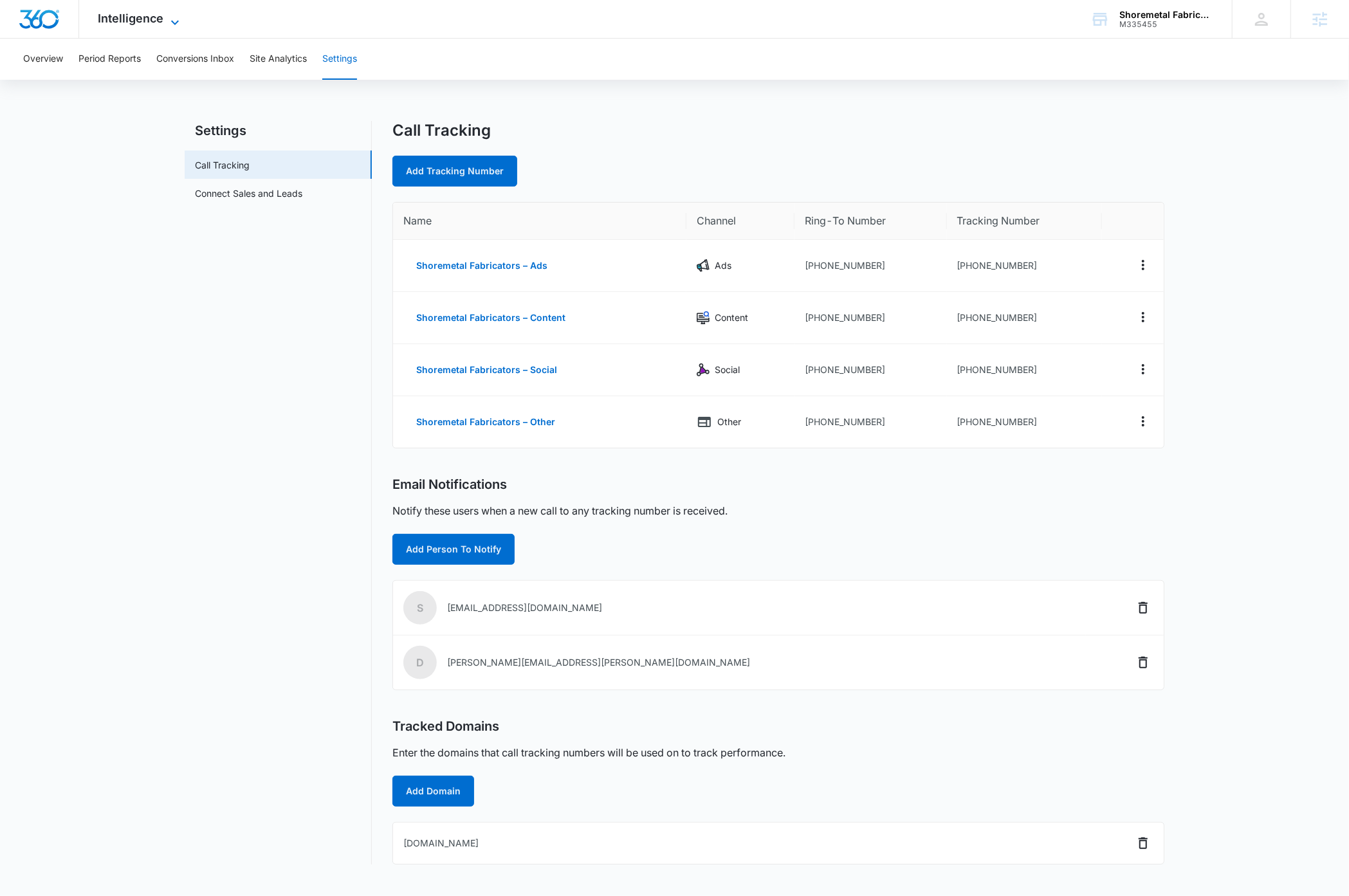
click at [173, 17] on icon at bounding box center [175, 22] width 15 height 15
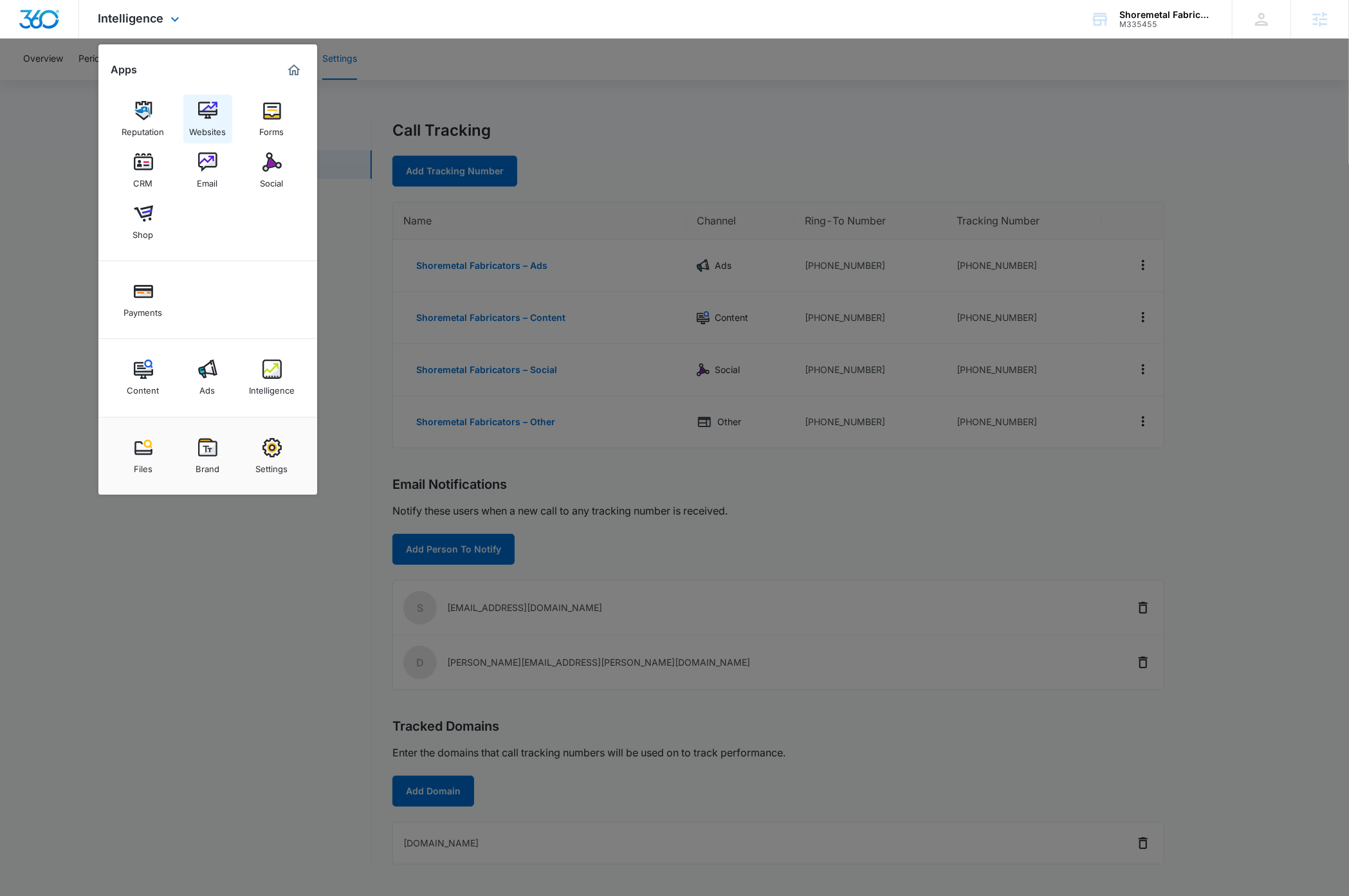
click at [207, 119] on img at bounding box center [207, 110] width 20 height 20
